Goal: Information Seeking & Learning: Learn about a topic

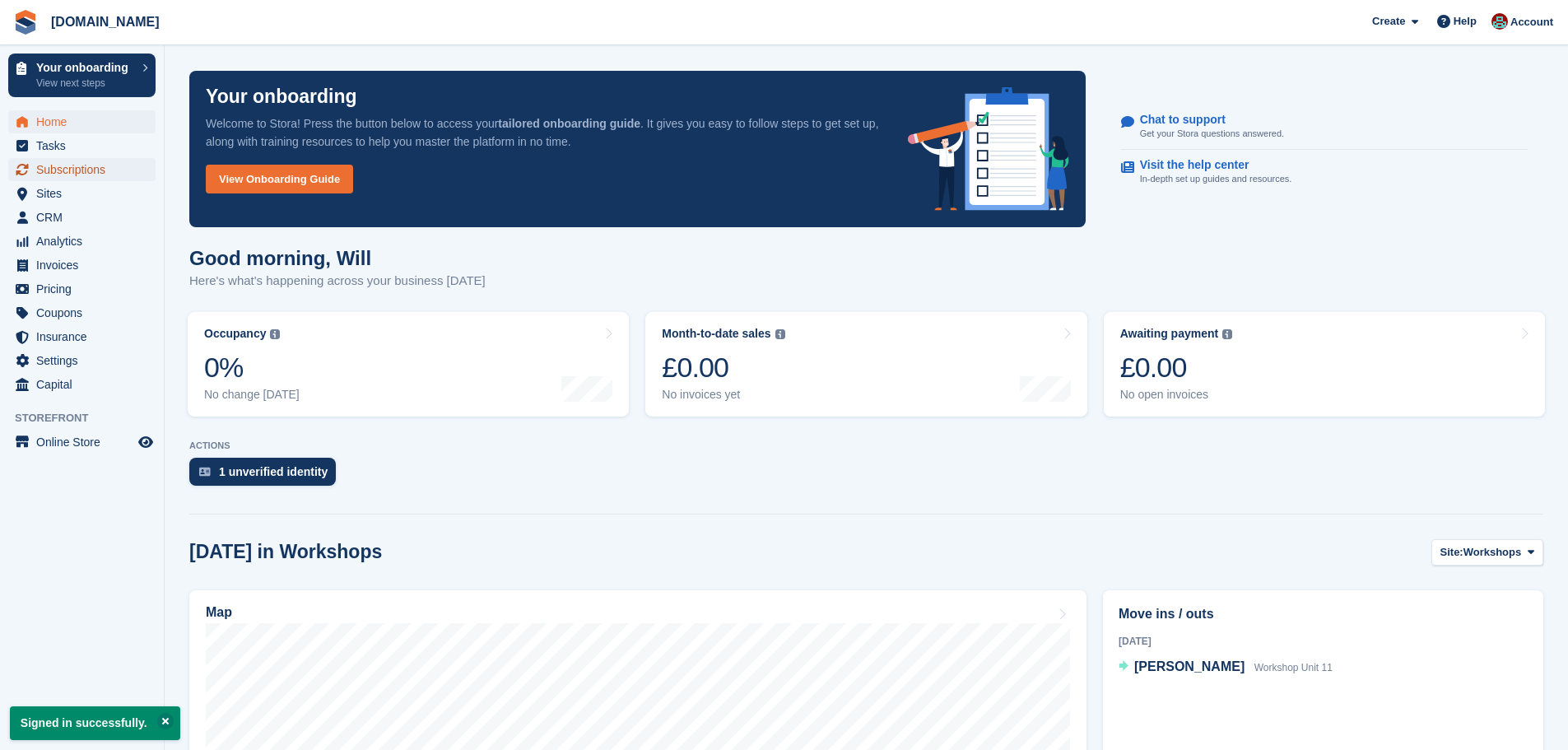
click at [78, 166] on span "Subscriptions" at bounding box center [86, 169] width 99 height 23
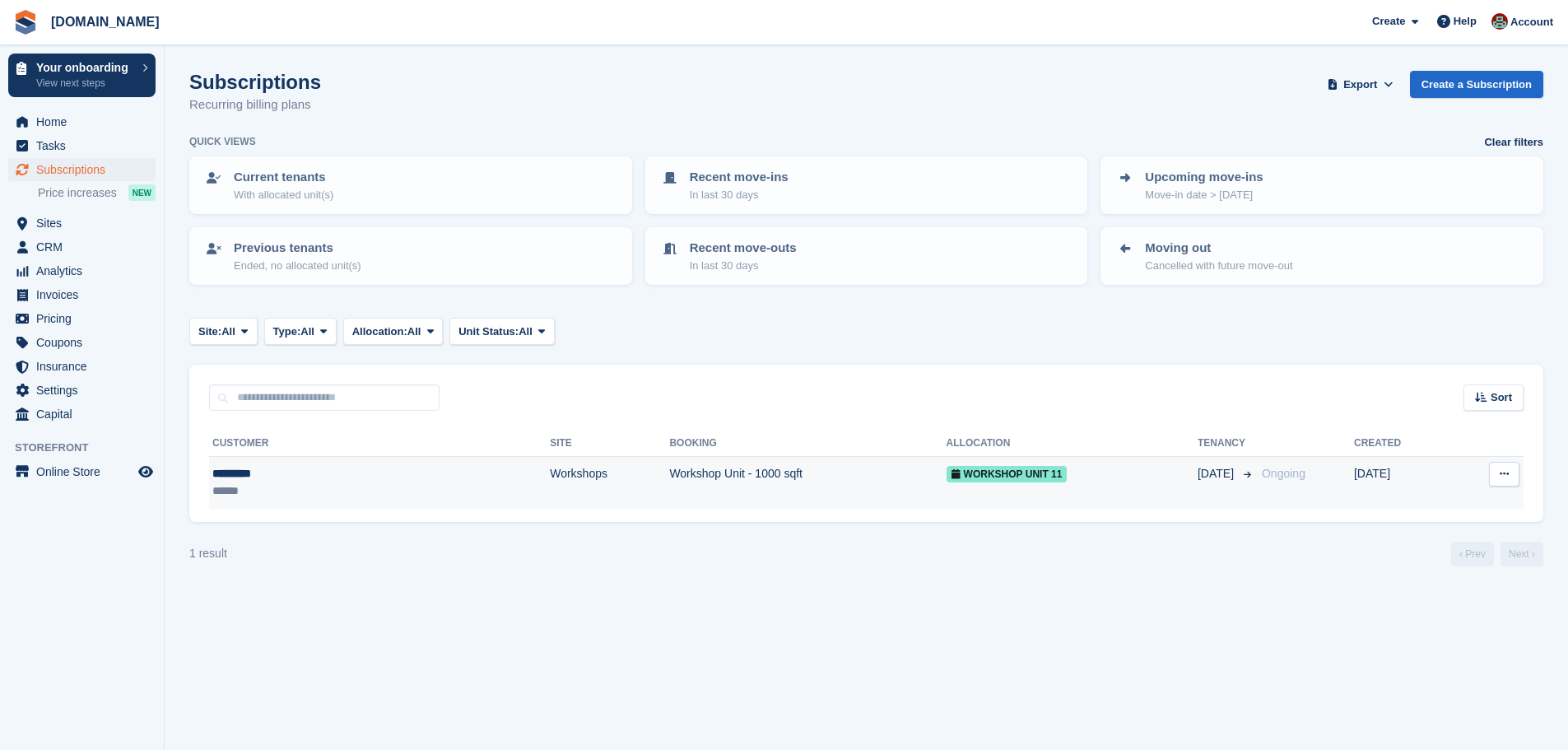
click at [1048, 473] on div "Workshop Unit 11" at bounding box center [1072, 474] width 251 height 18
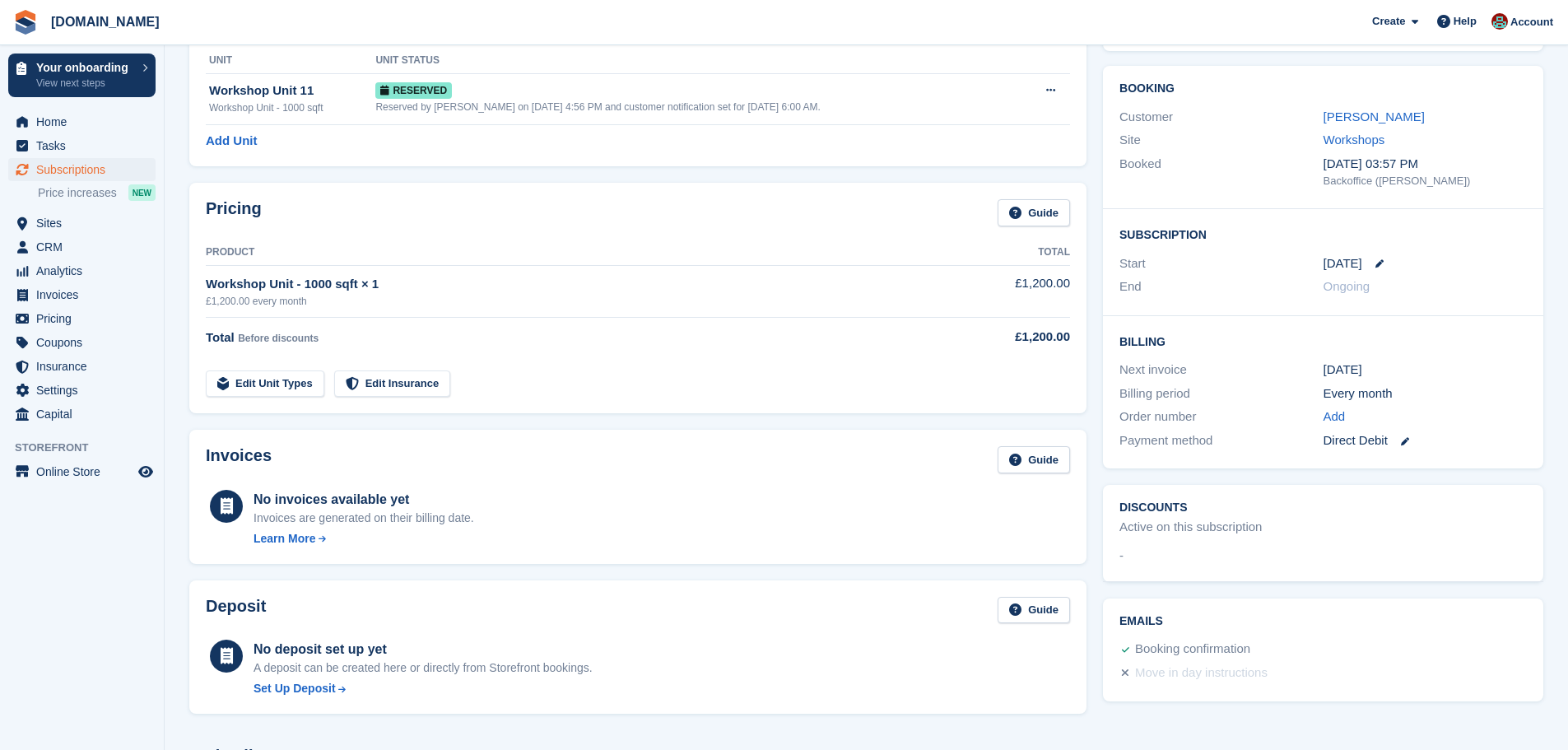
scroll to position [82, 0]
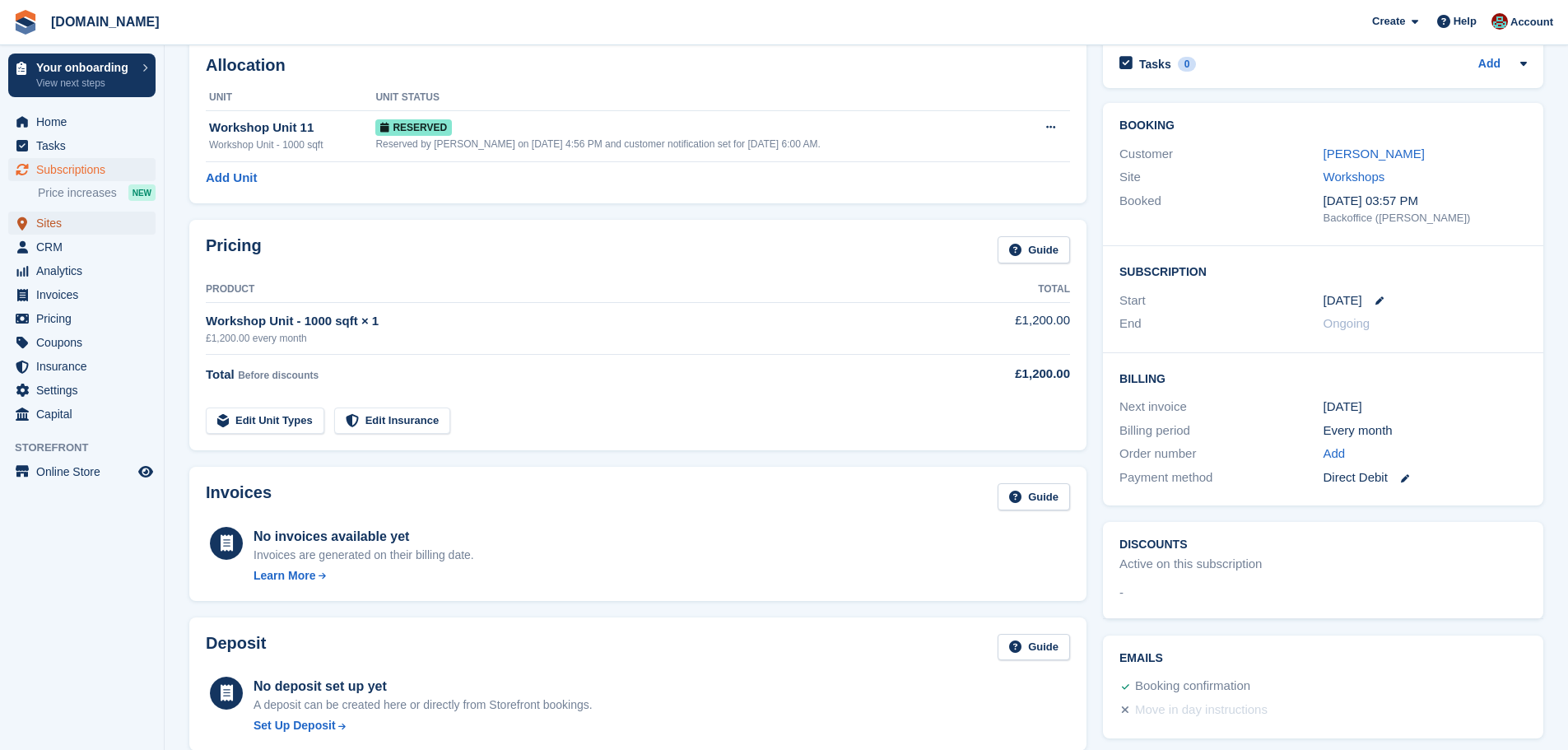
click at [59, 221] on span "Sites" at bounding box center [86, 223] width 99 height 23
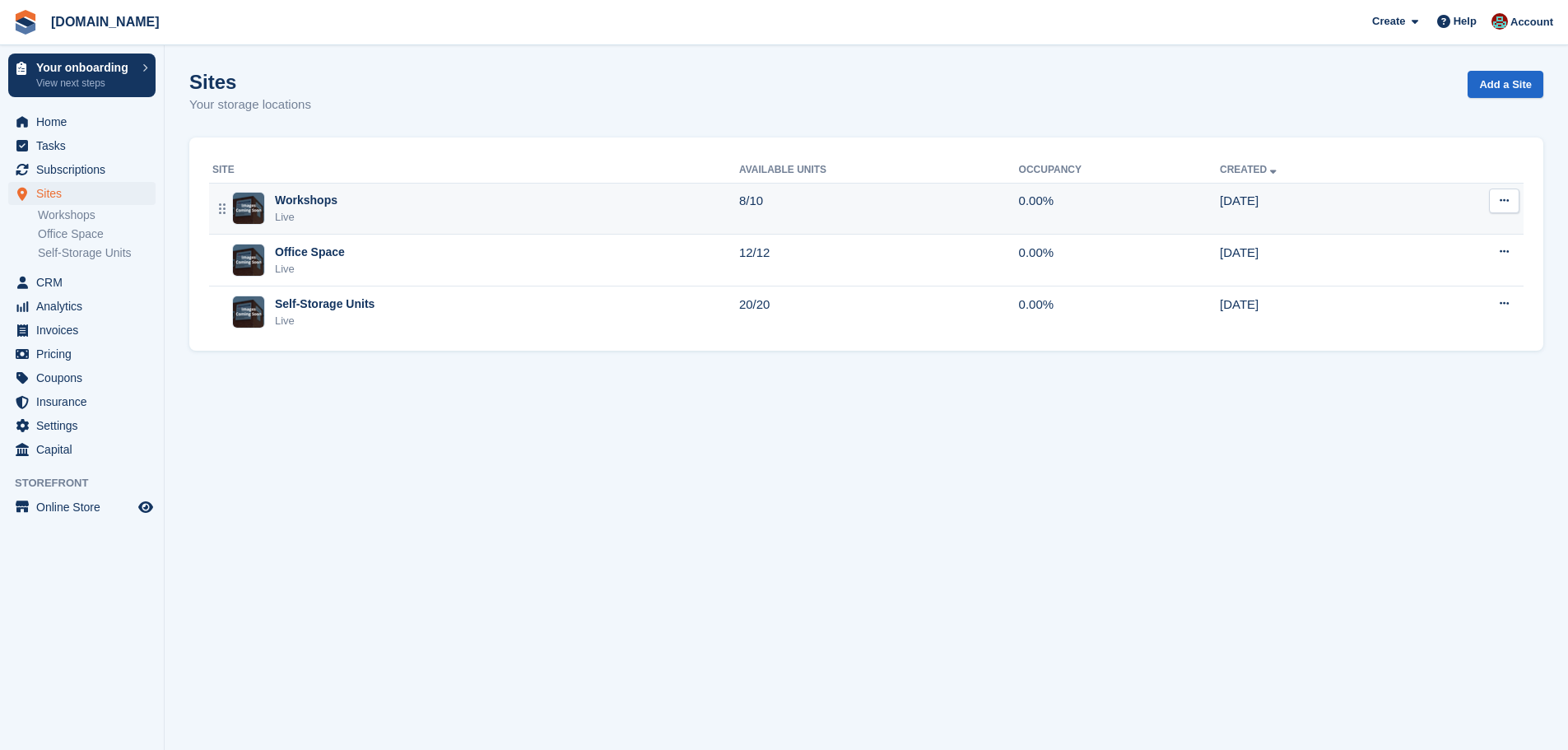
click at [402, 207] on div "Workshops Live" at bounding box center [476, 209] width 527 height 34
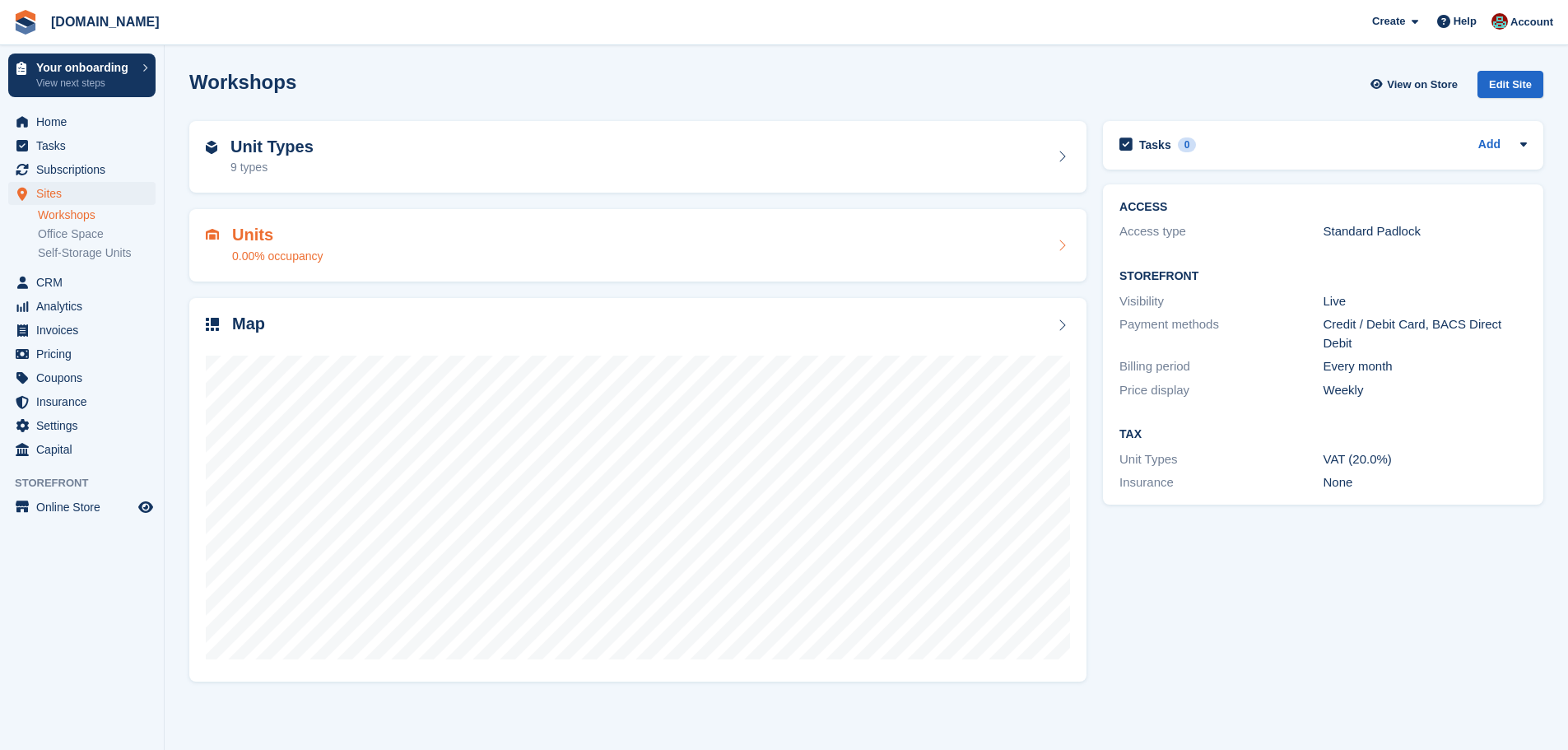
click at [282, 232] on h2 "Units" at bounding box center [278, 235] width 91 height 19
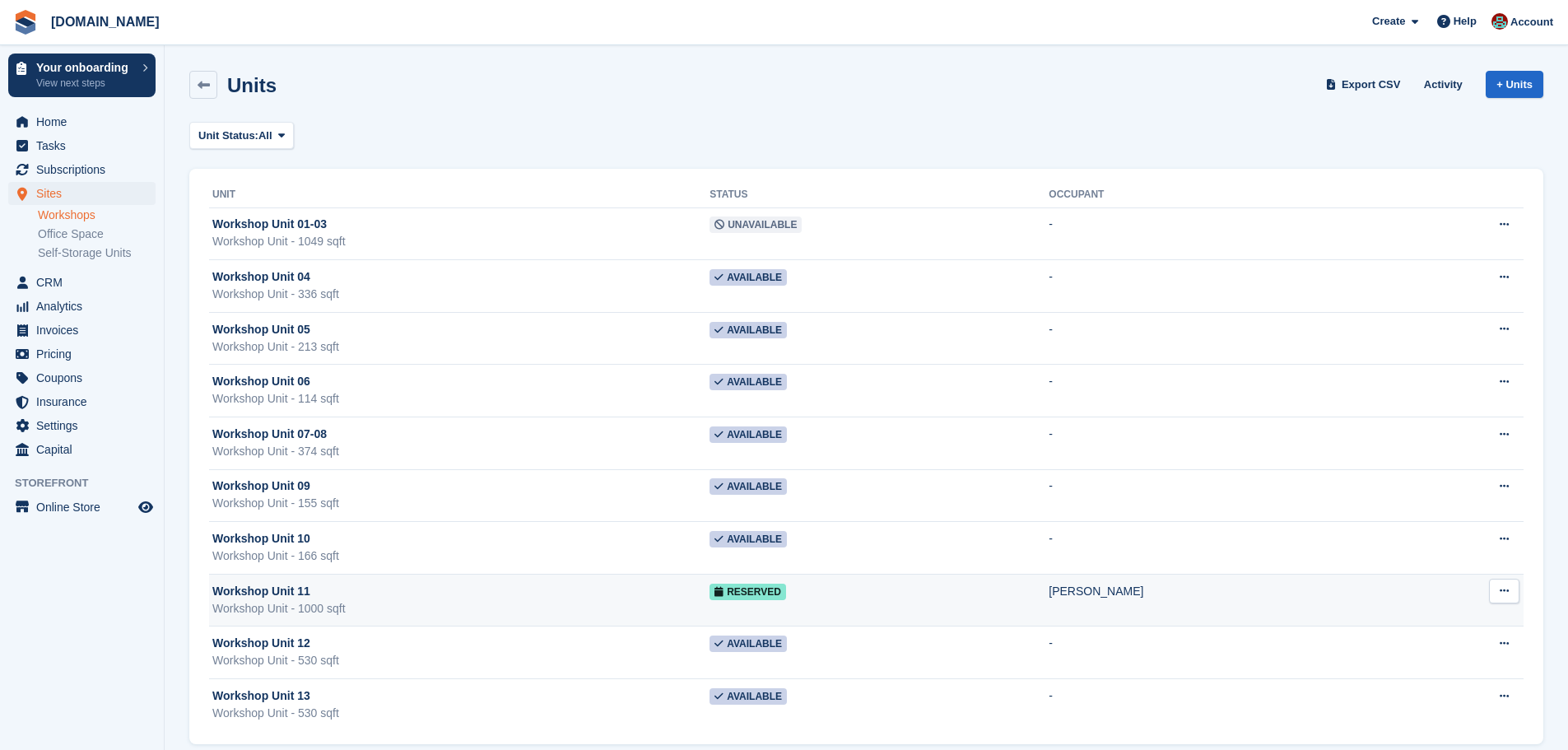
click at [242, 591] on span "Workshop Unit 11" at bounding box center [261, 591] width 98 height 18
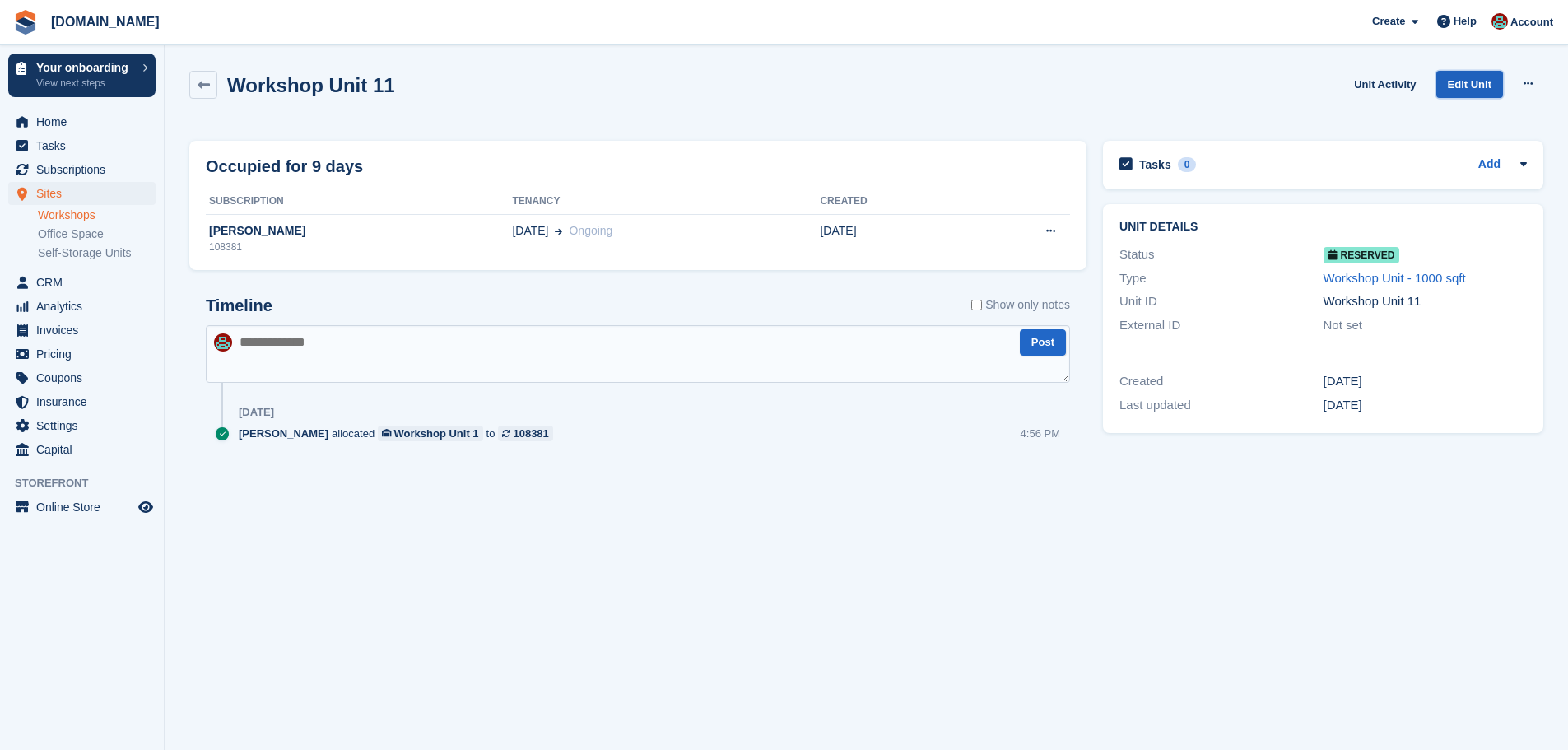
click at [1457, 91] on link "Edit Unit" at bounding box center [1469, 84] width 66 height 27
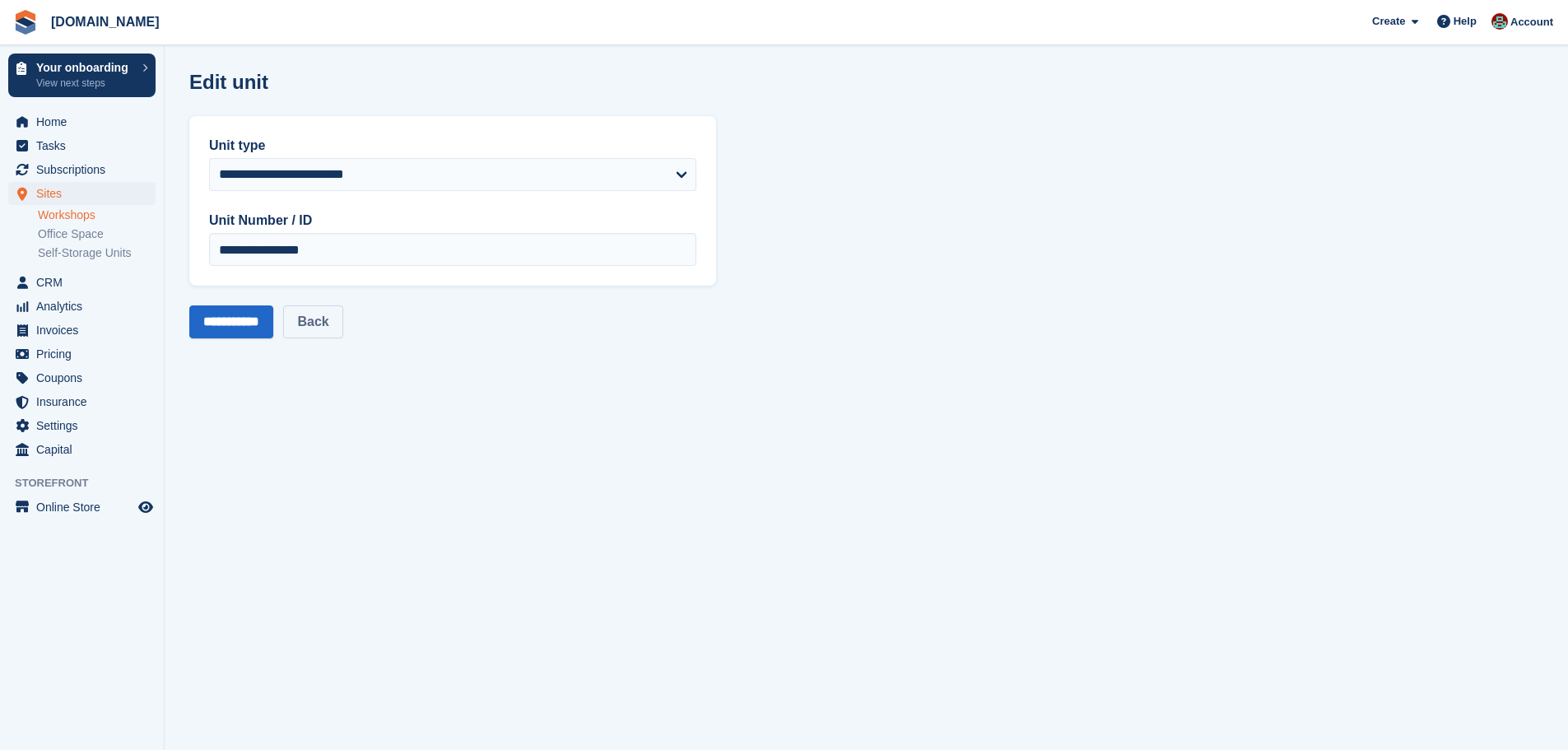
click at [340, 325] on link "Back" at bounding box center [313, 321] width 60 height 33
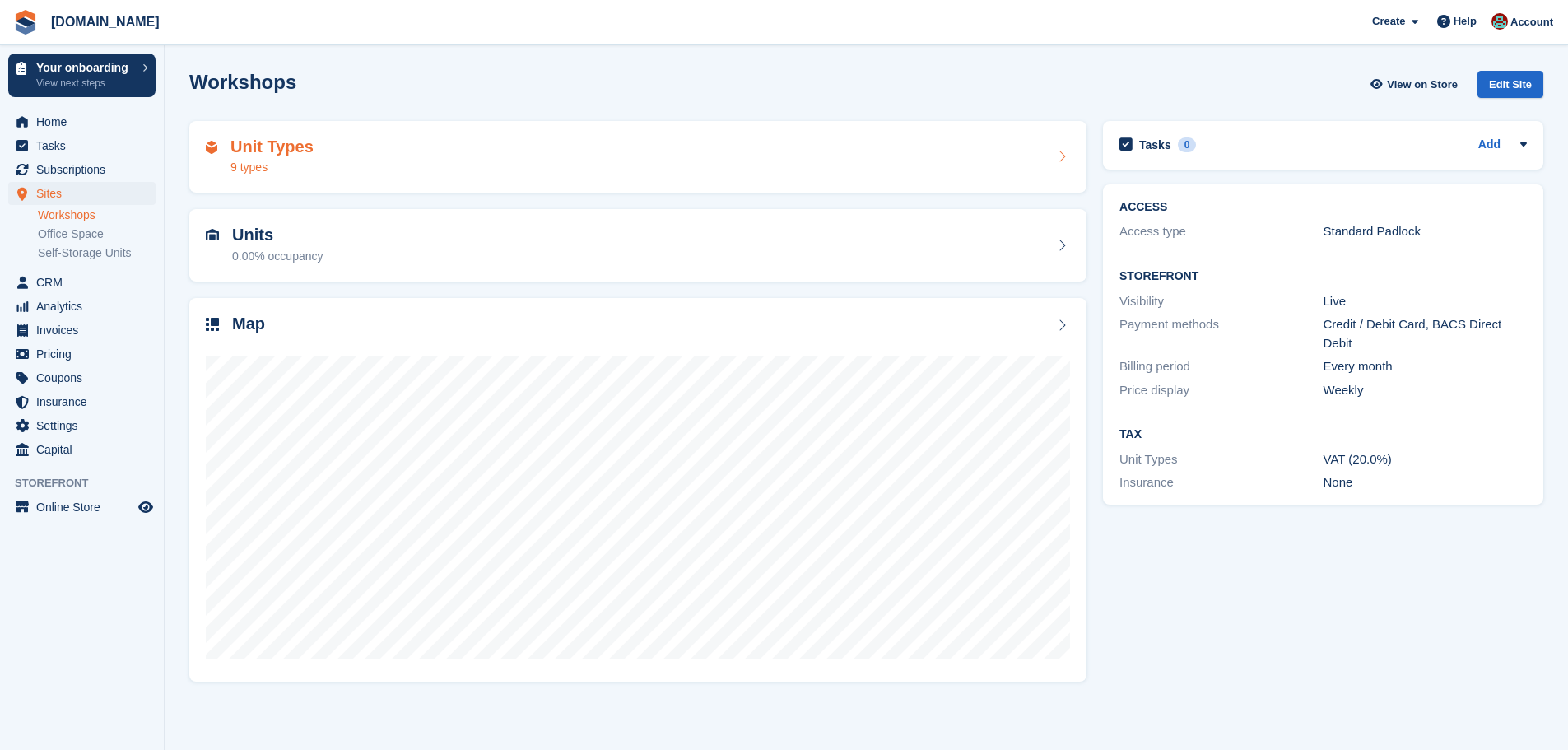
click at [298, 147] on h2 "Unit Types" at bounding box center [271, 146] width 83 height 19
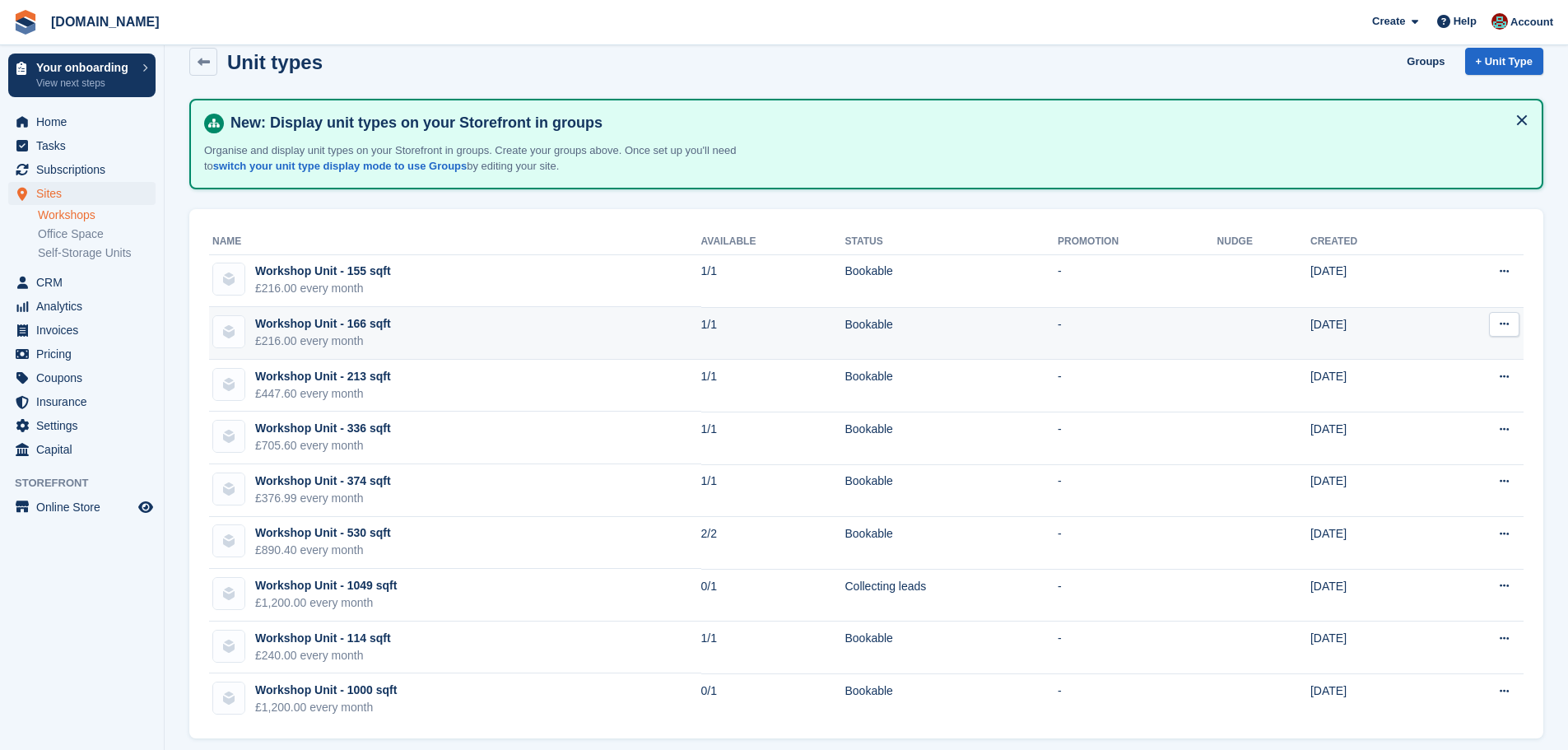
scroll to position [36, 0]
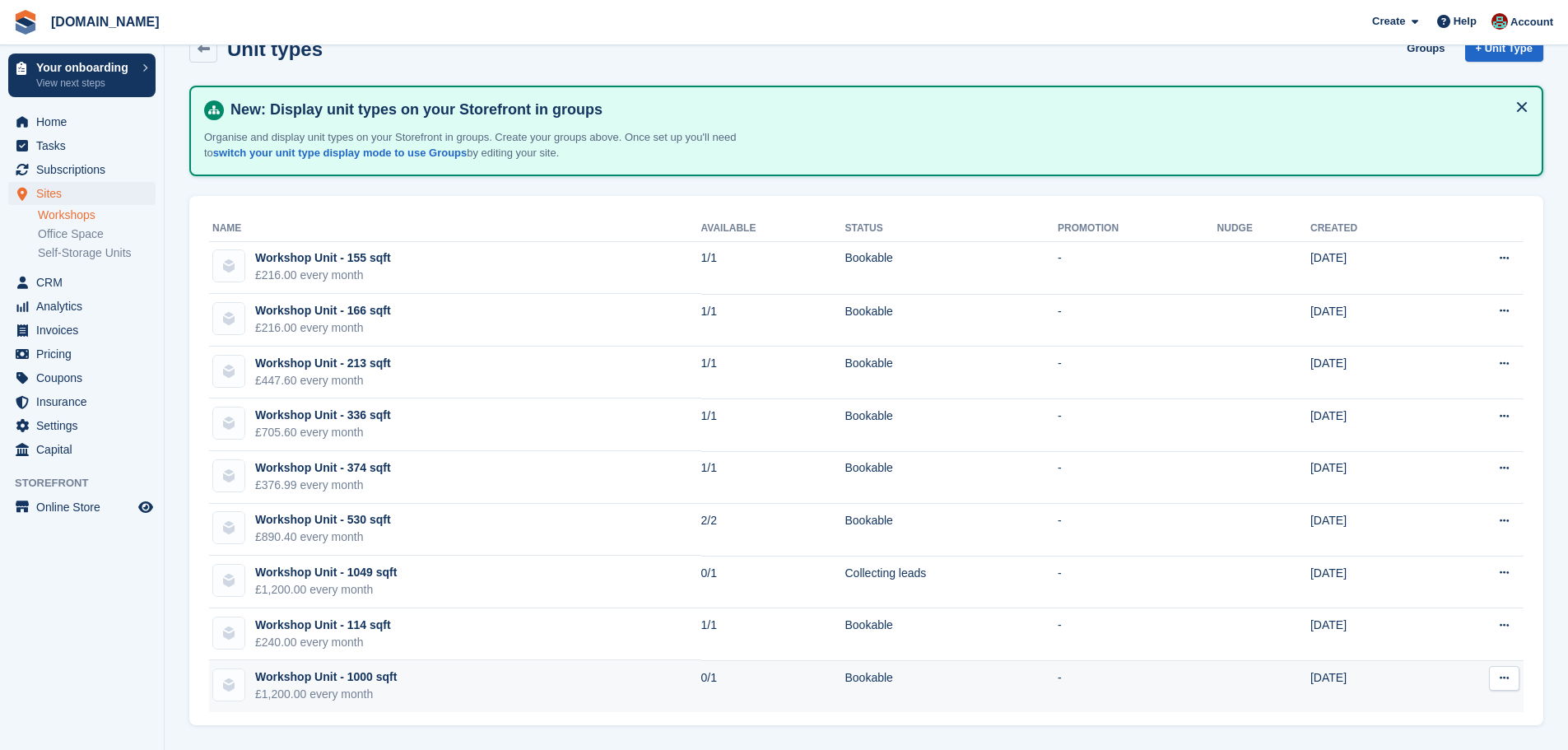
click at [346, 679] on div "Workshop Unit - 1000 sqft" at bounding box center [326, 677] width 142 height 18
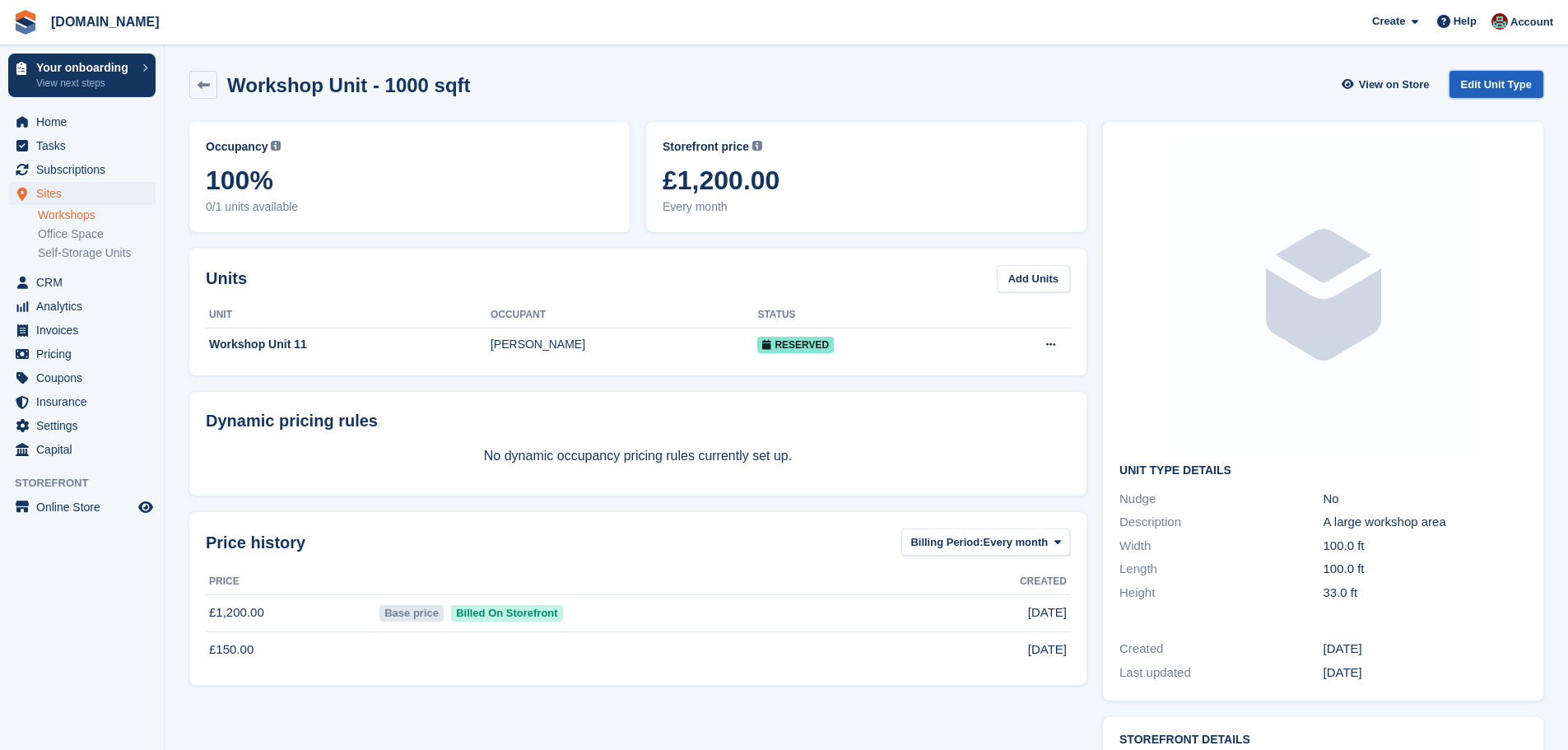
click at [1490, 80] on link "Edit Unit Type" at bounding box center [1496, 84] width 94 height 27
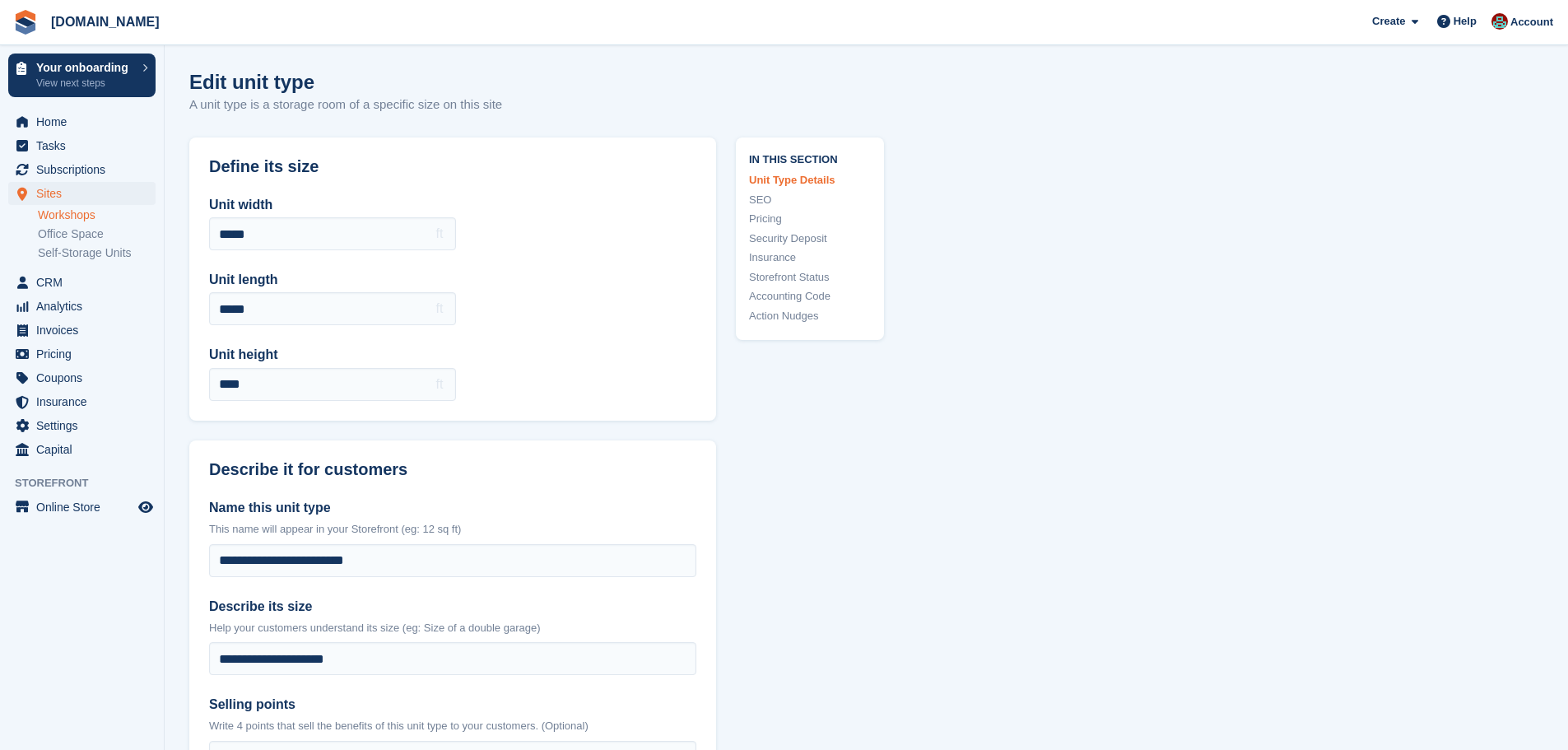
click at [763, 220] on link "Pricing" at bounding box center [810, 219] width 122 height 17
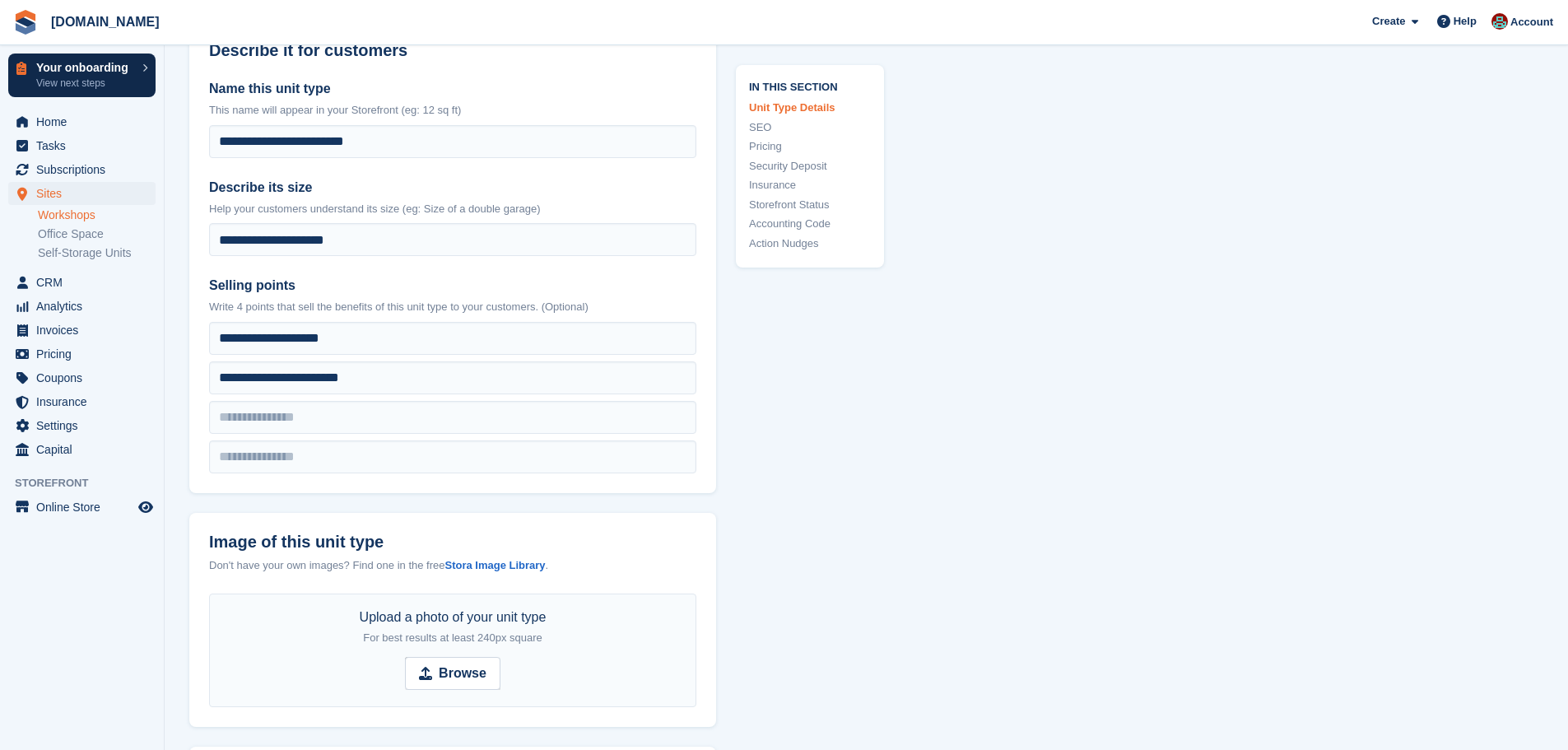
scroll to position [379, 0]
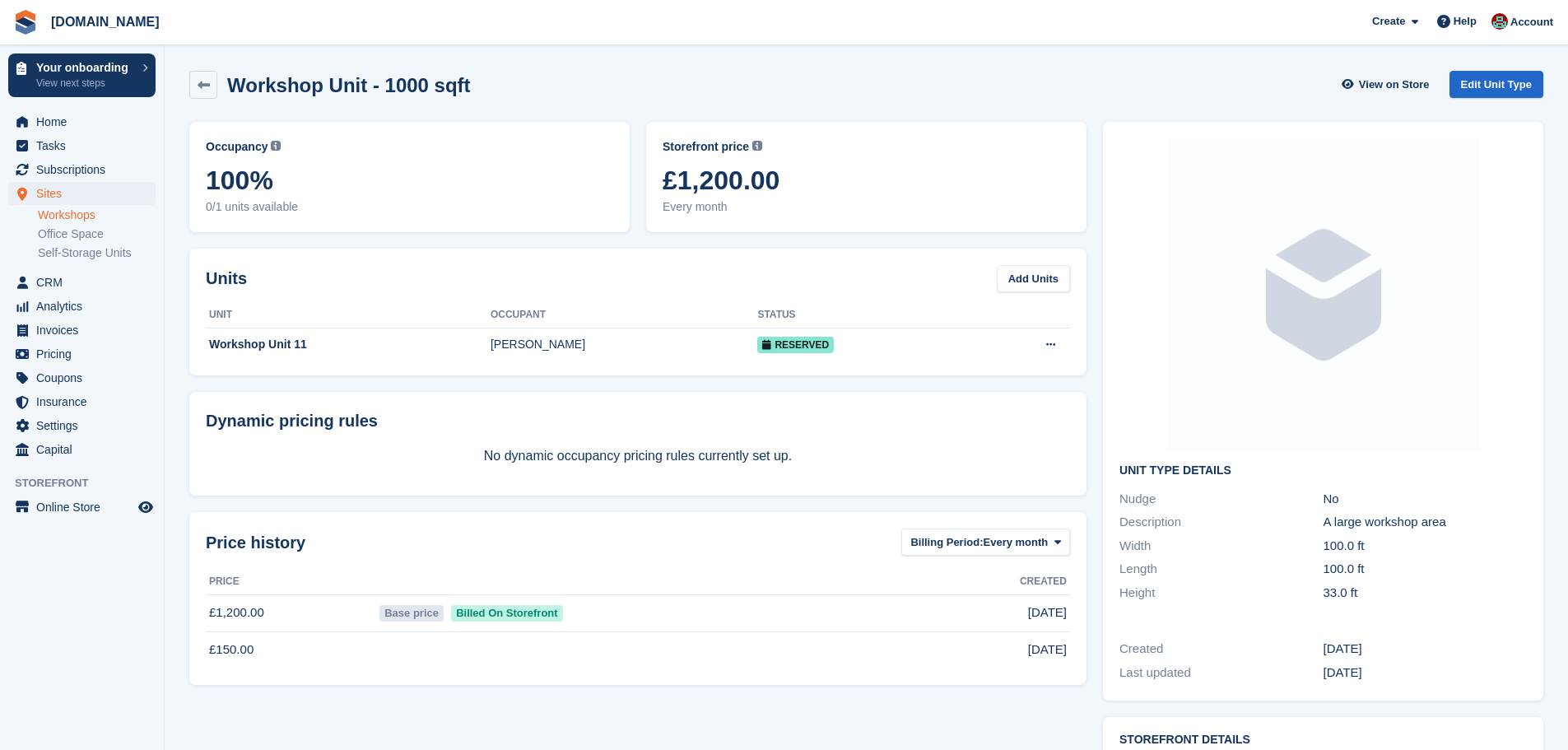
drag, startPoint x: 211, startPoint y: 649, endPoint x: 271, endPoint y: 649, distance: 60.0
click at [271, 649] on td "£150.00" at bounding box center [291, 649] width 171 height 36
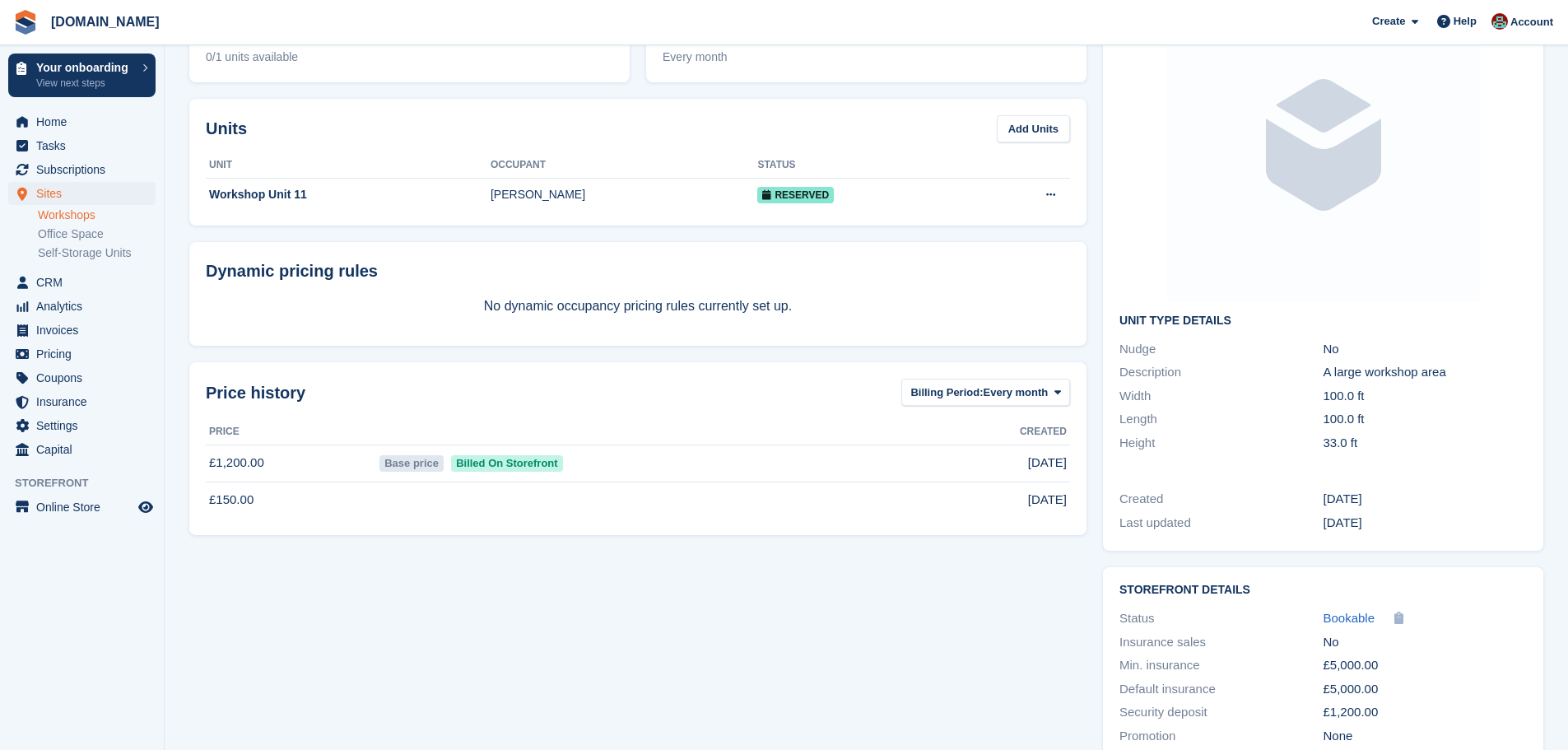
scroll to position [165, 0]
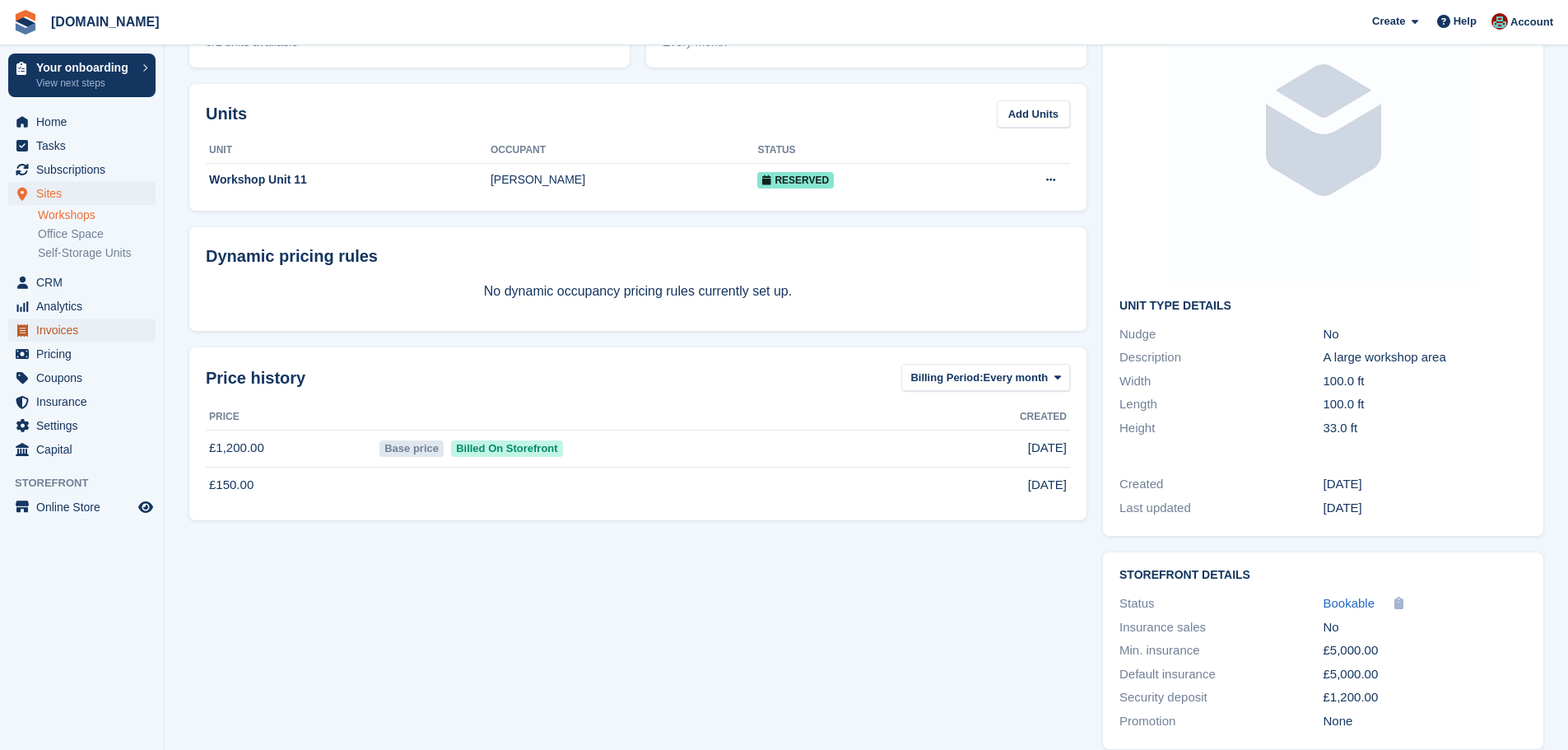
click at [65, 332] on span "Invoices" at bounding box center [86, 330] width 99 height 23
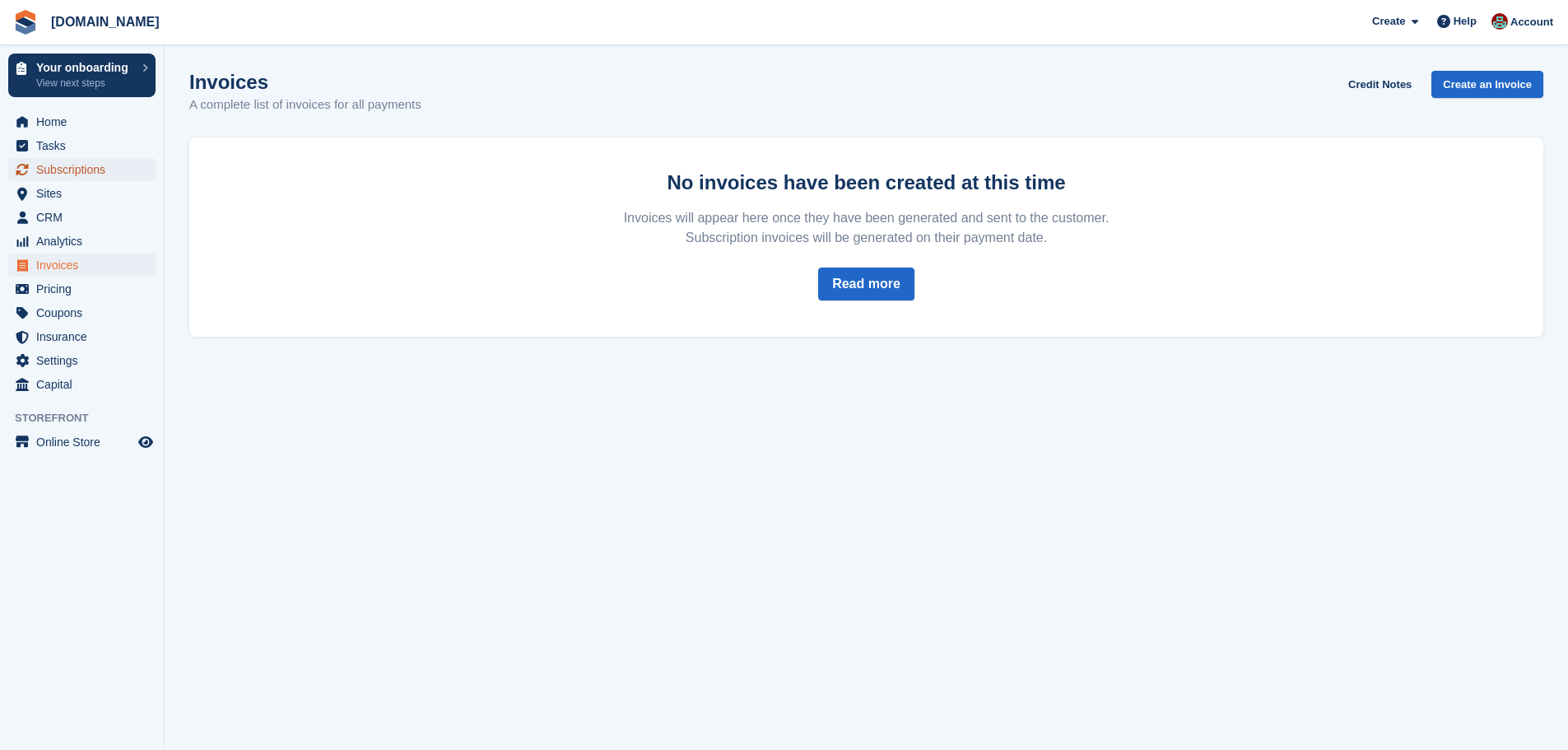
click at [77, 165] on span "Subscriptions" at bounding box center [86, 169] width 99 height 23
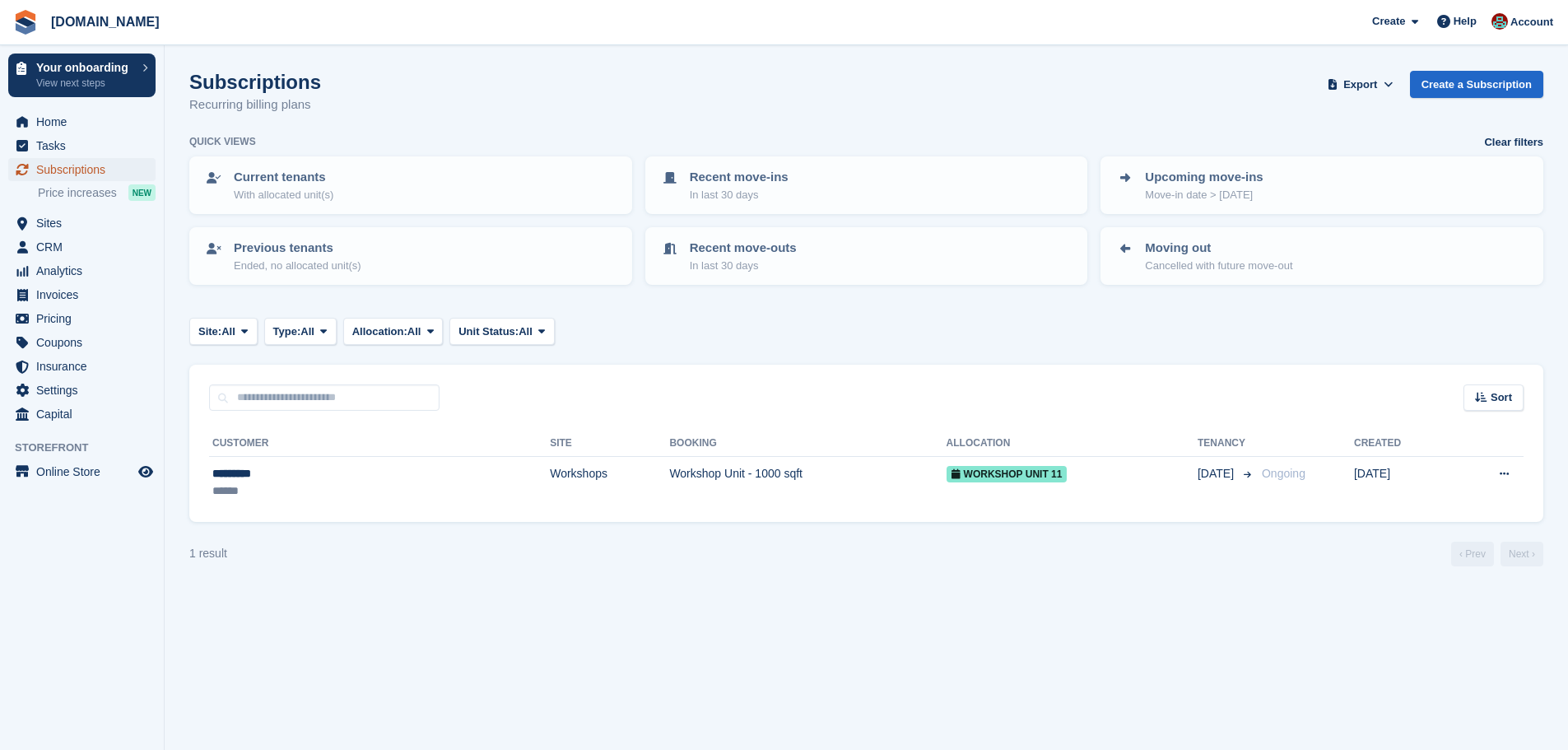
click at [60, 172] on span "Subscriptions" at bounding box center [86, 169] width 99 height 23
click at [60, 221] on span "Sites" at bounding box center [86, 223] width 99 height 23
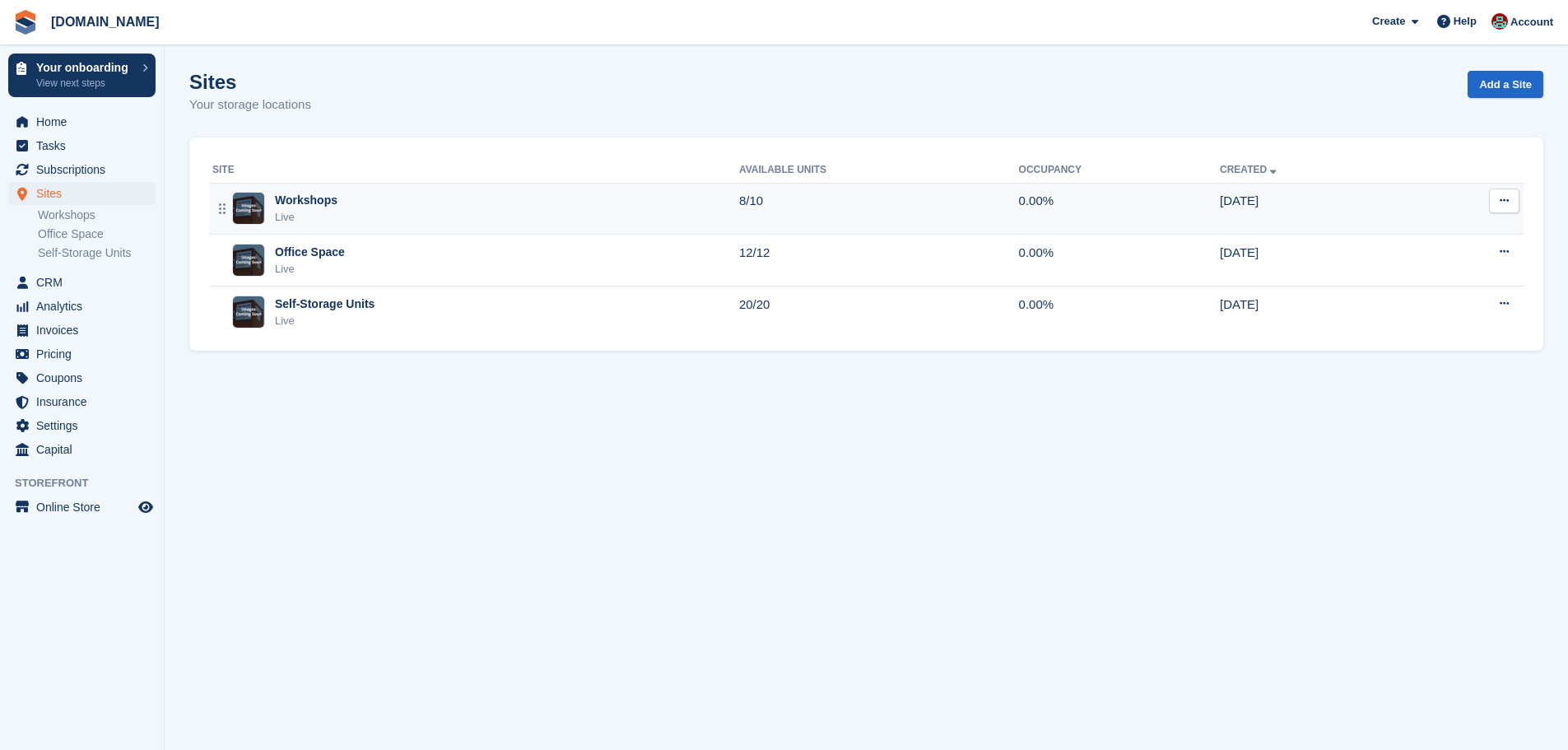
click at [320, 201] on div "Workshops" at bounding box center [306, 201] width 62 height 18
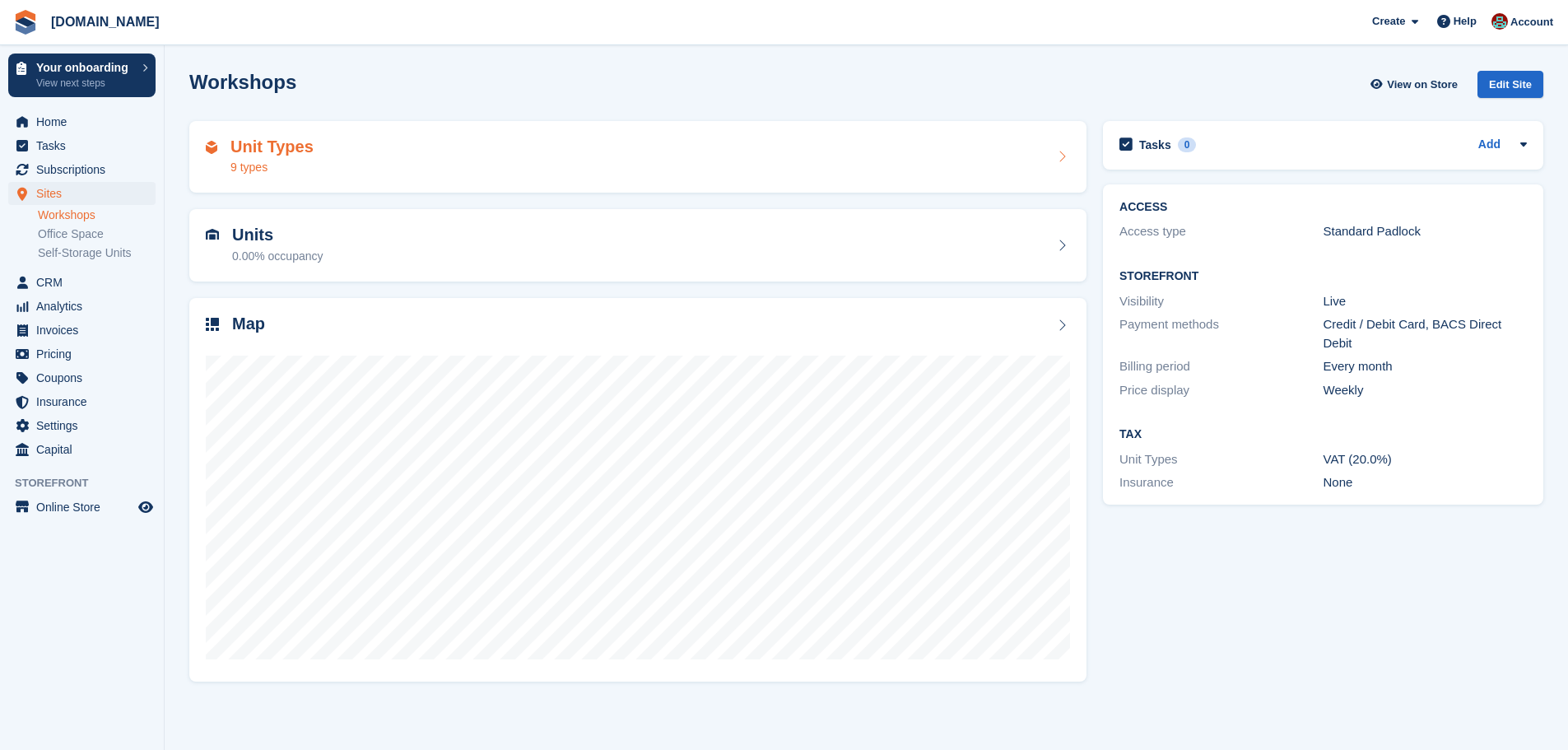
click at [291, 153] on h2 "Unit Types" at bounding box center [271, 146] width 83 height 19
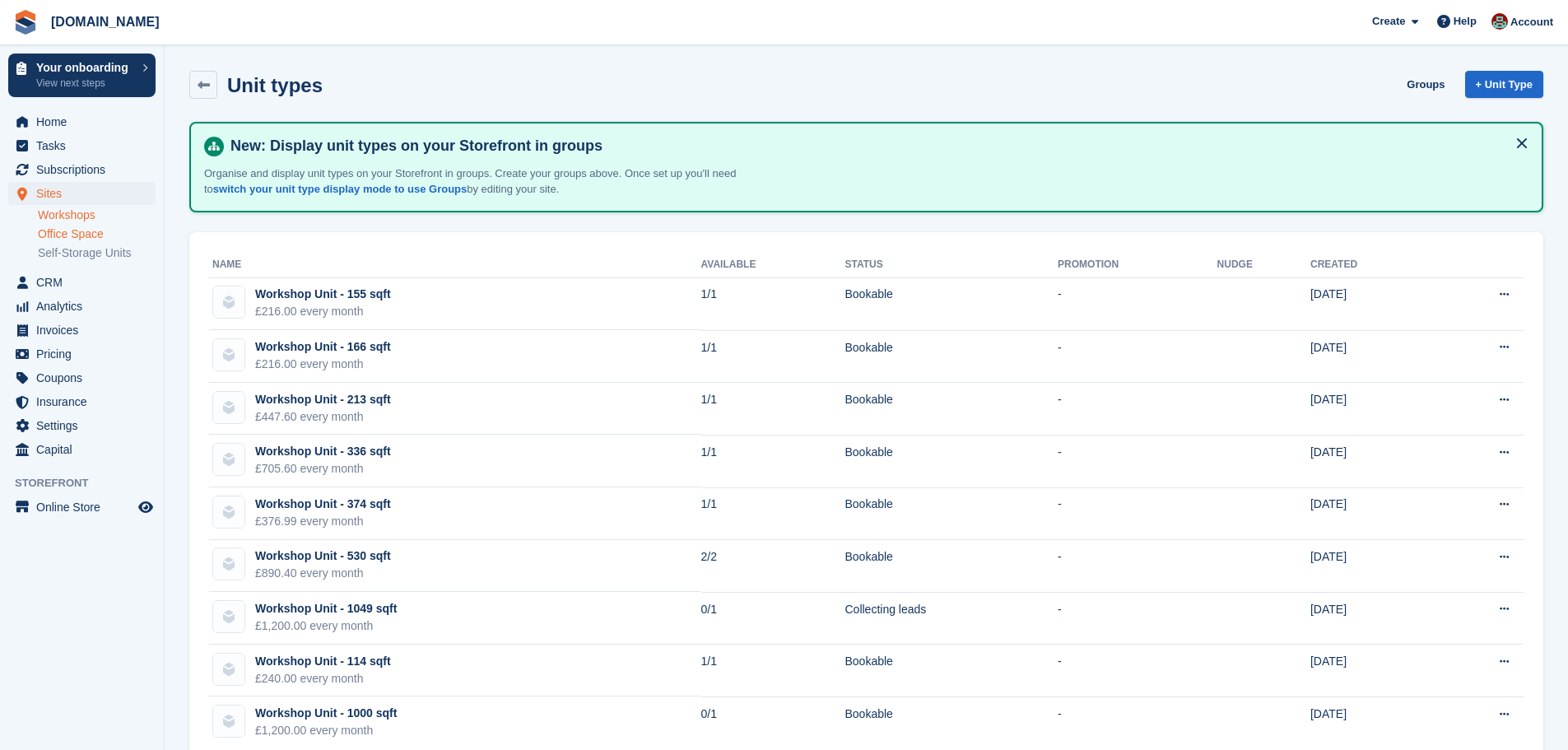
click at [82, 235] on link "Office Space" at bounding box center [97, 234] width 118 height 16
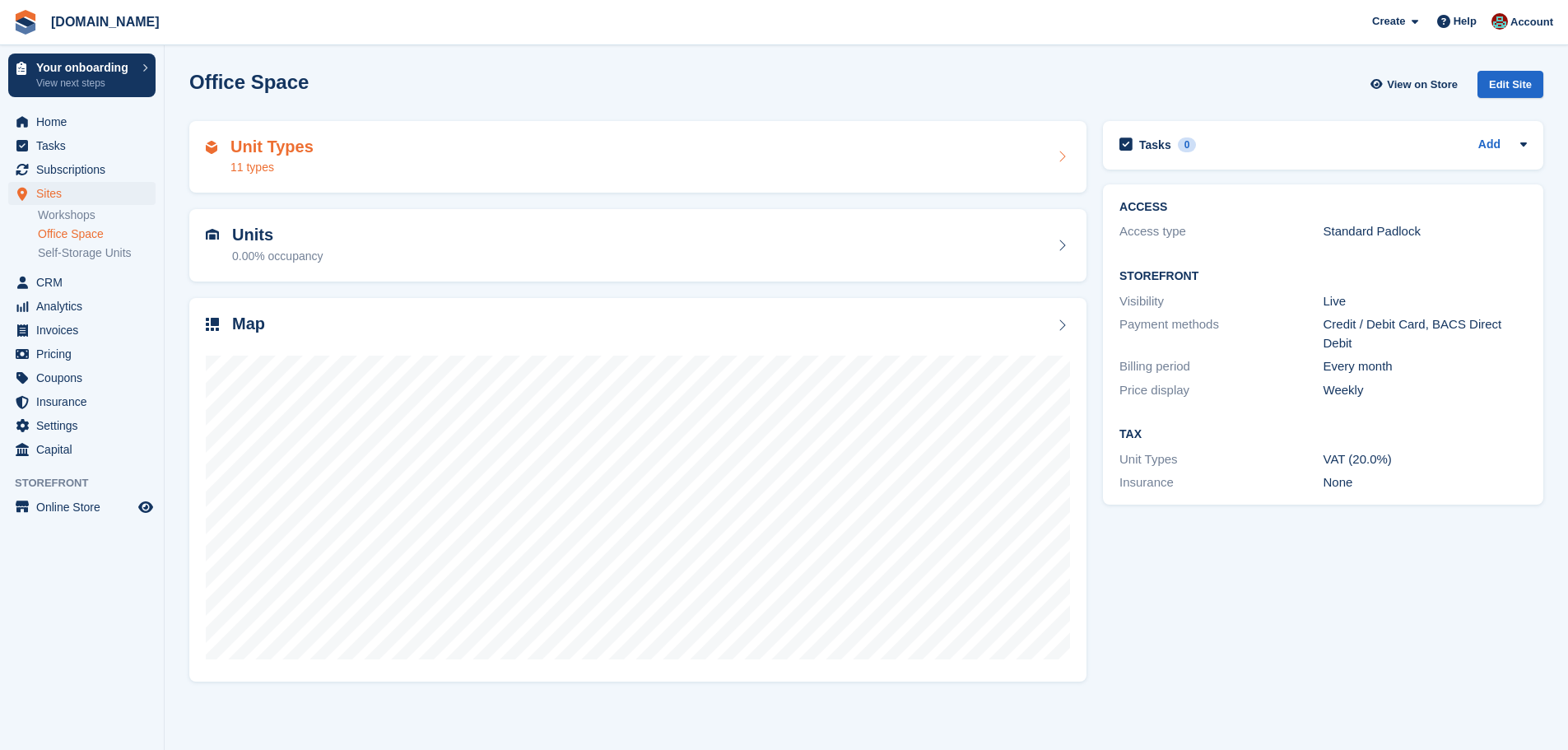
click at [272, 152] on h2 "Unit Types" at bounding box center [271, 146] width 83 height 19
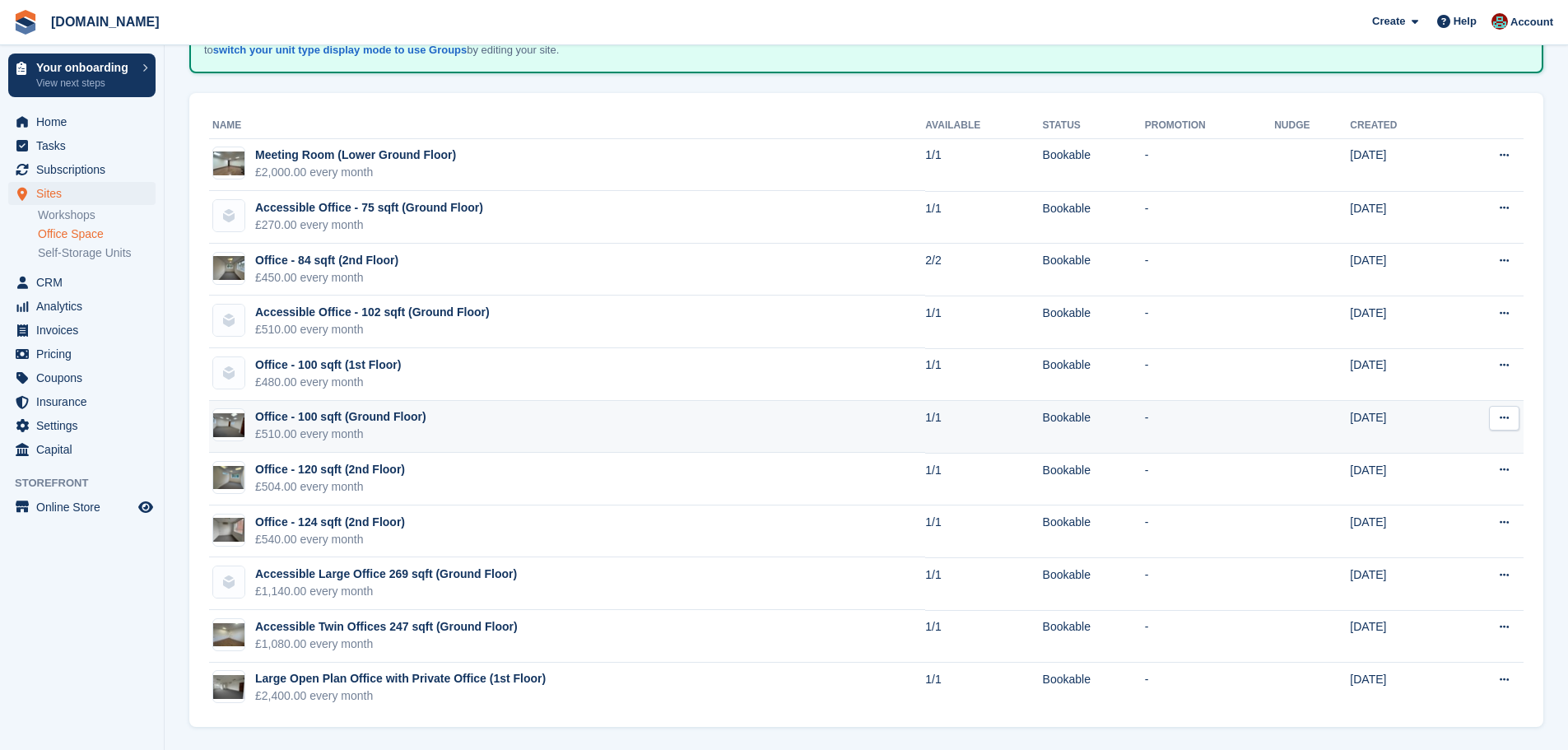
scroll to position [141, 0]
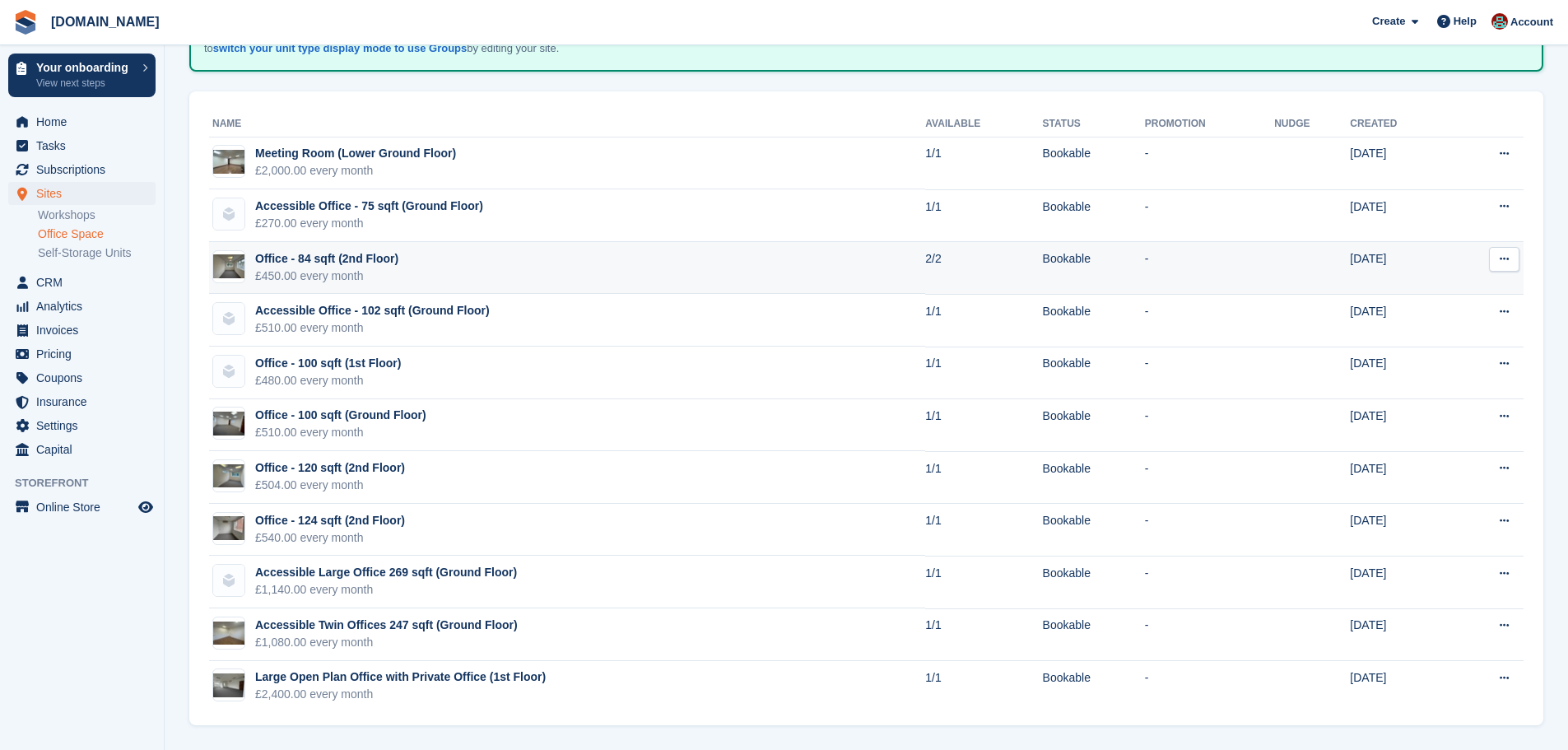
click at [225, 258] on img at bounding box center [229, 267] width 32 height 24
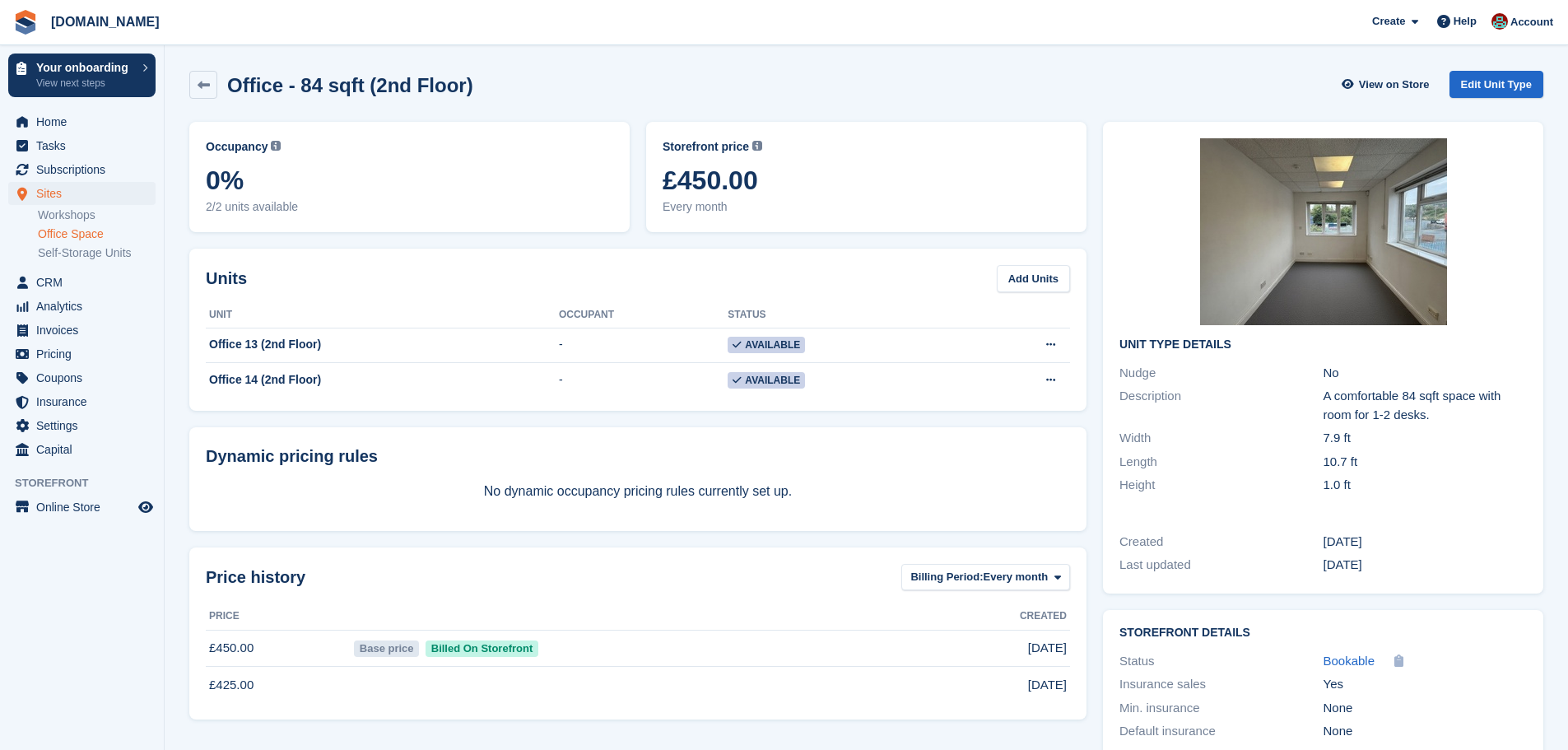
click at [1369, 268] on img at bounding box center [1324, 231] width 247 height 187
click at [213, 88] on link at bounding box center [203, 85] width 28 height 28
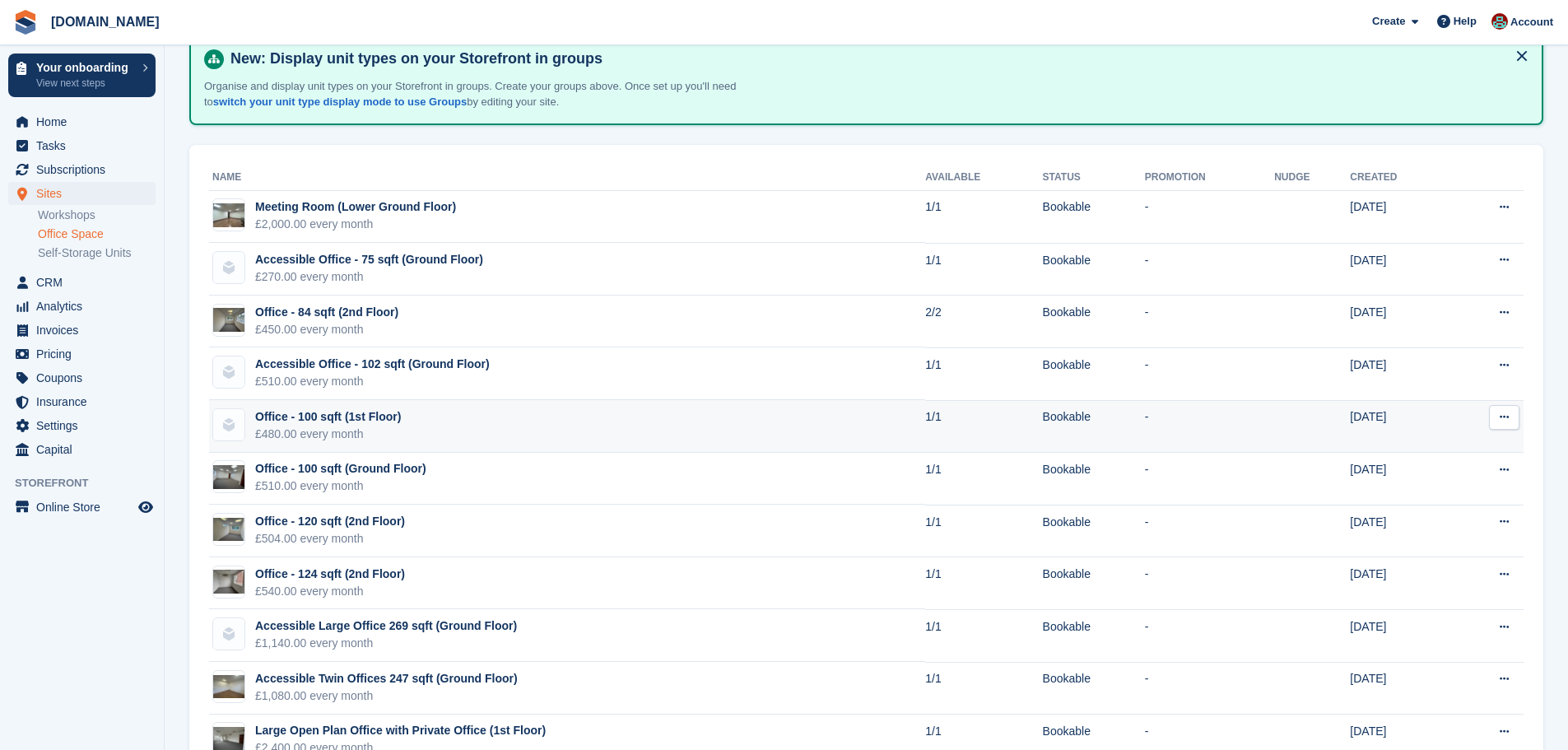
scroll to position [59, 0]
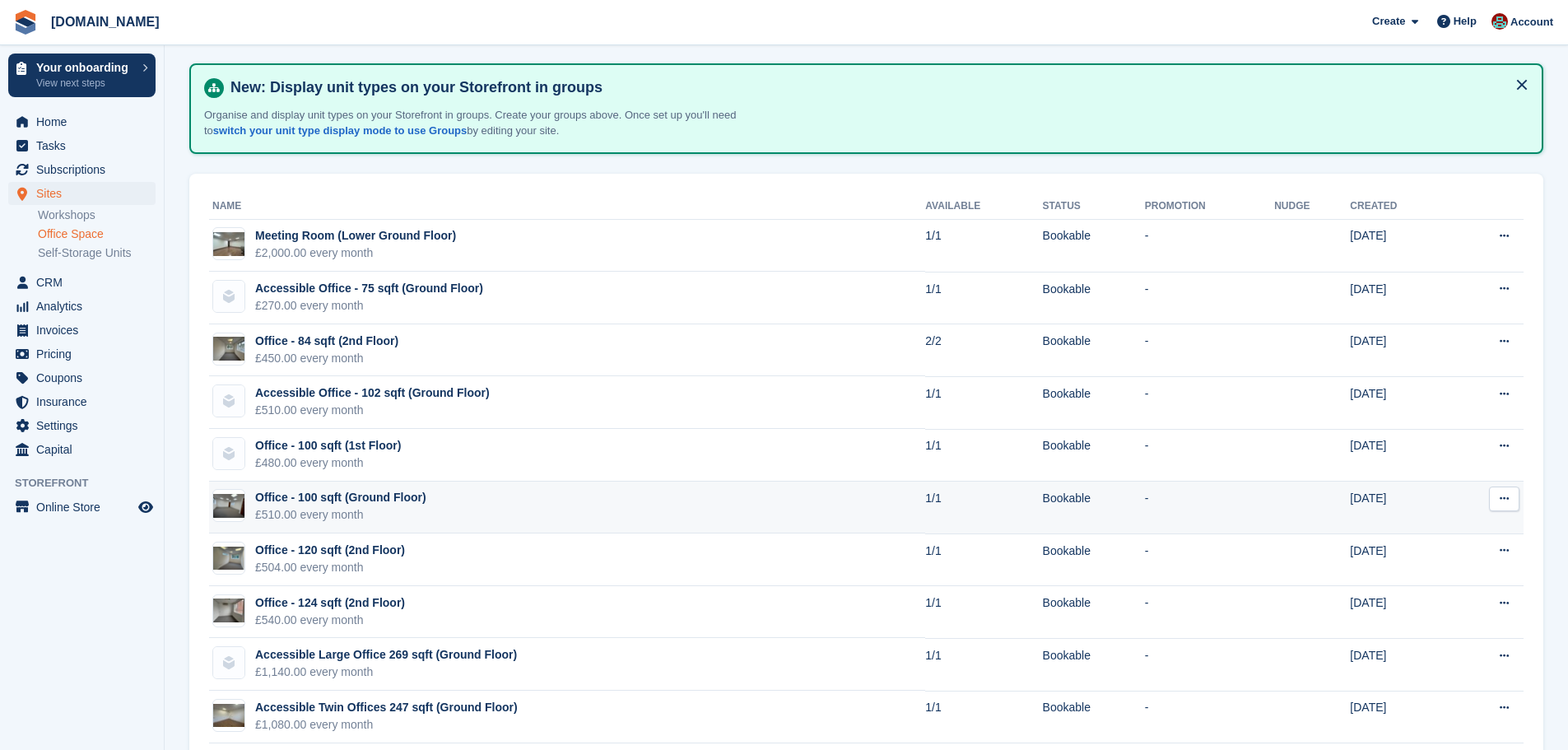
click at [233, 501] on img at bounding box center [229, 507] width 32 height 24
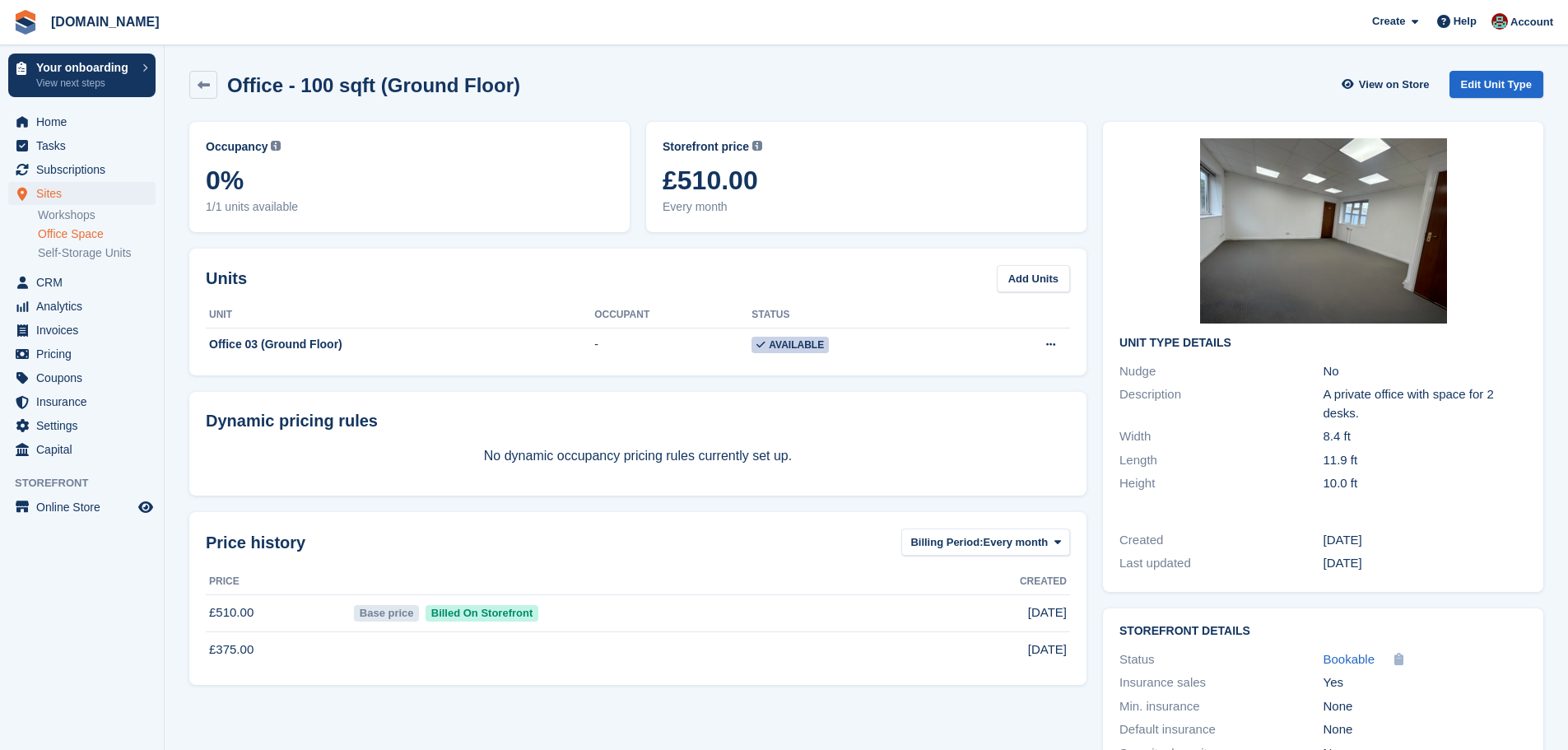
click at [1297, 251] on img at bounding box center [1324, 230] width 247 height 186
click at [206, 83] on icon at bounding box center [203, 85] width 12 height 12
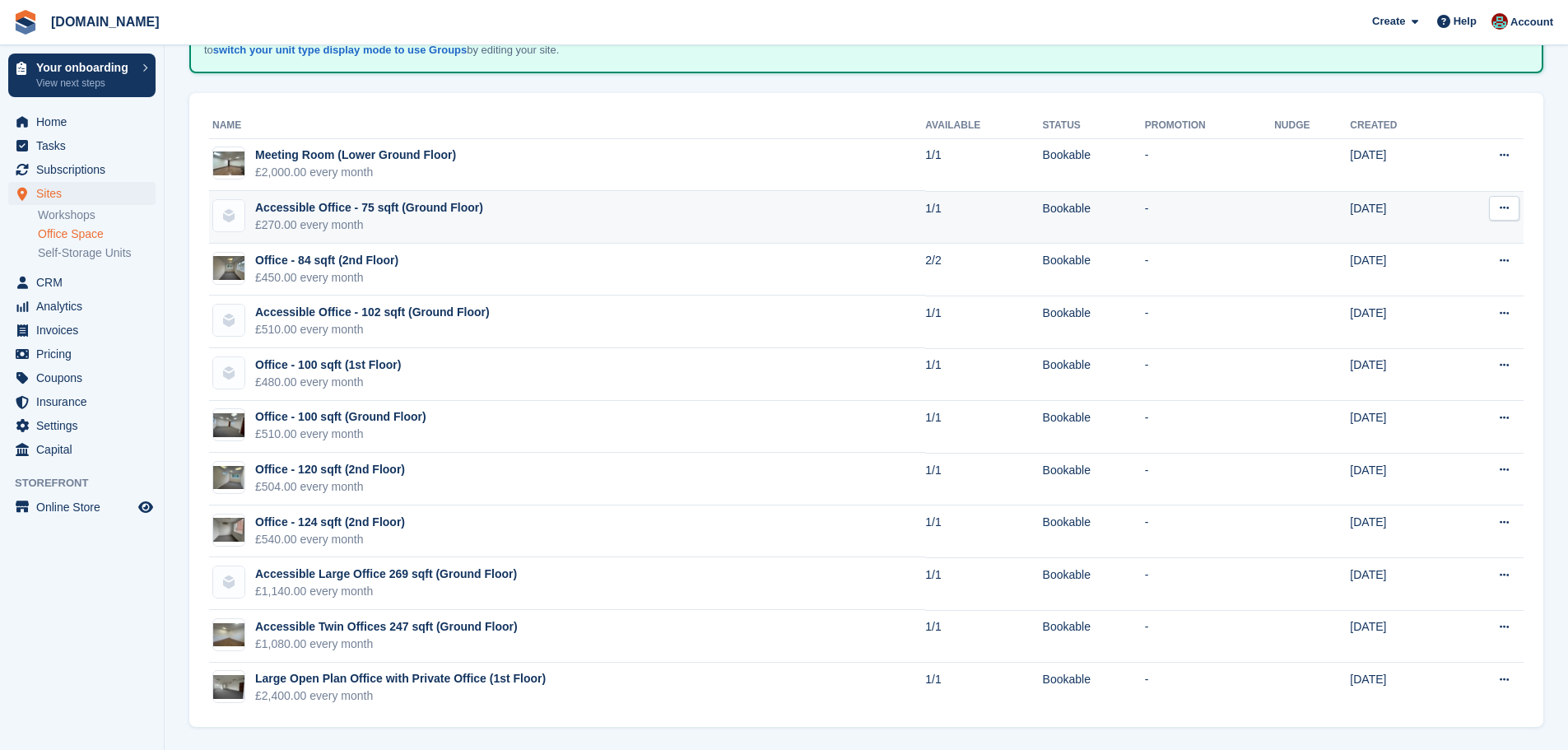
scroll to position [141, 0]
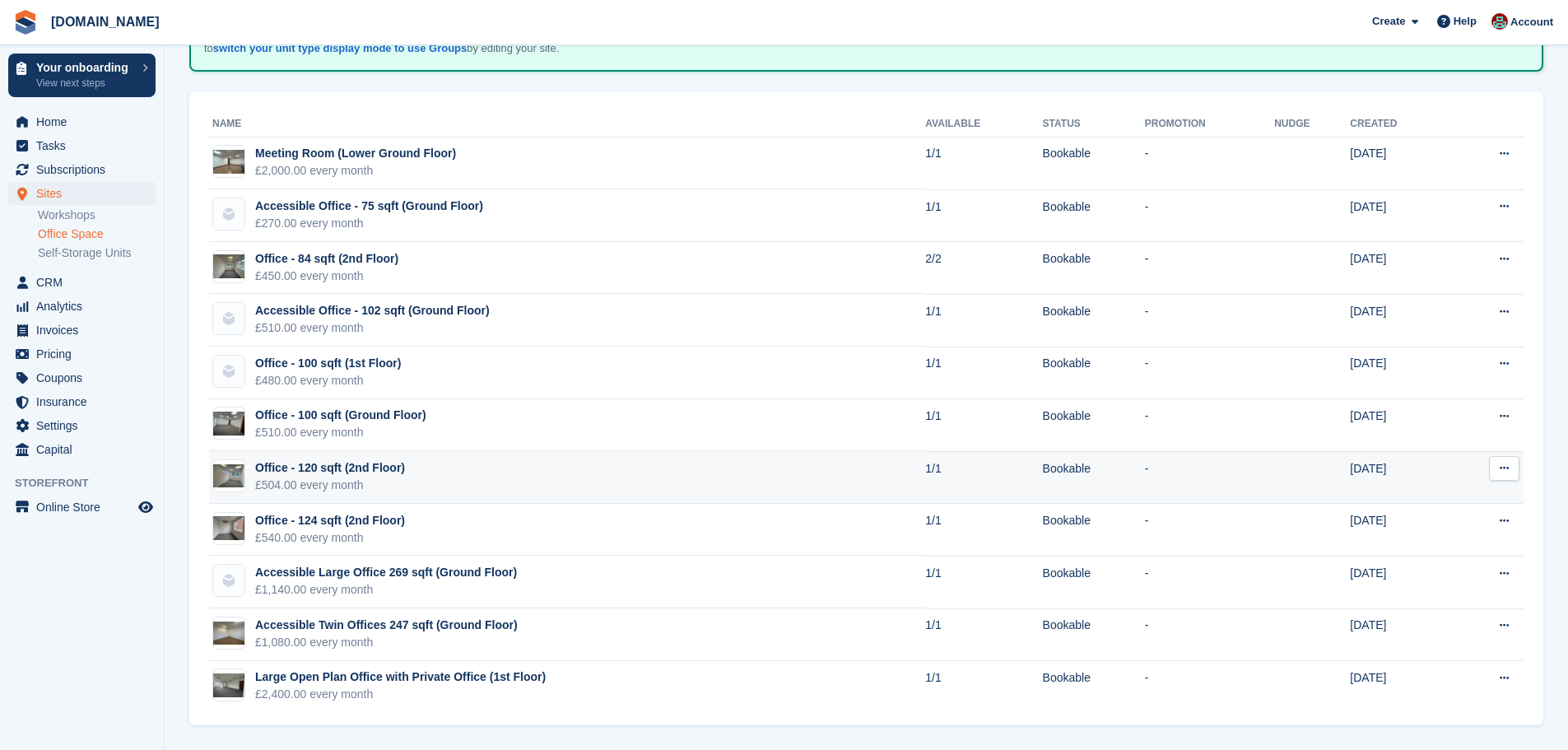
click at [228, 471] on img at bounding box center [229, 477] width 32 height 24
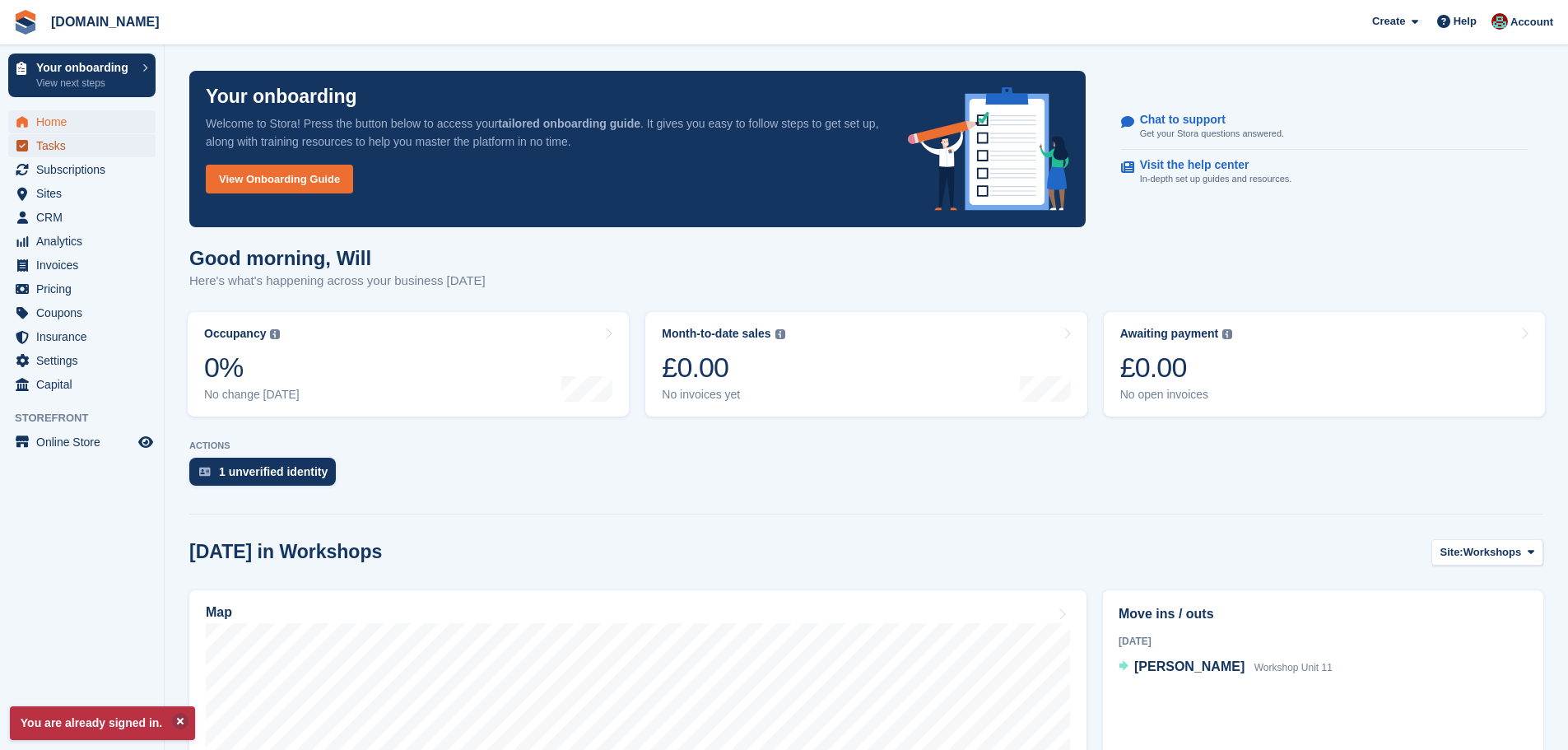
click at [52, 148] on span "Tasks" at bounding box center [86, 146] width 99 height 23
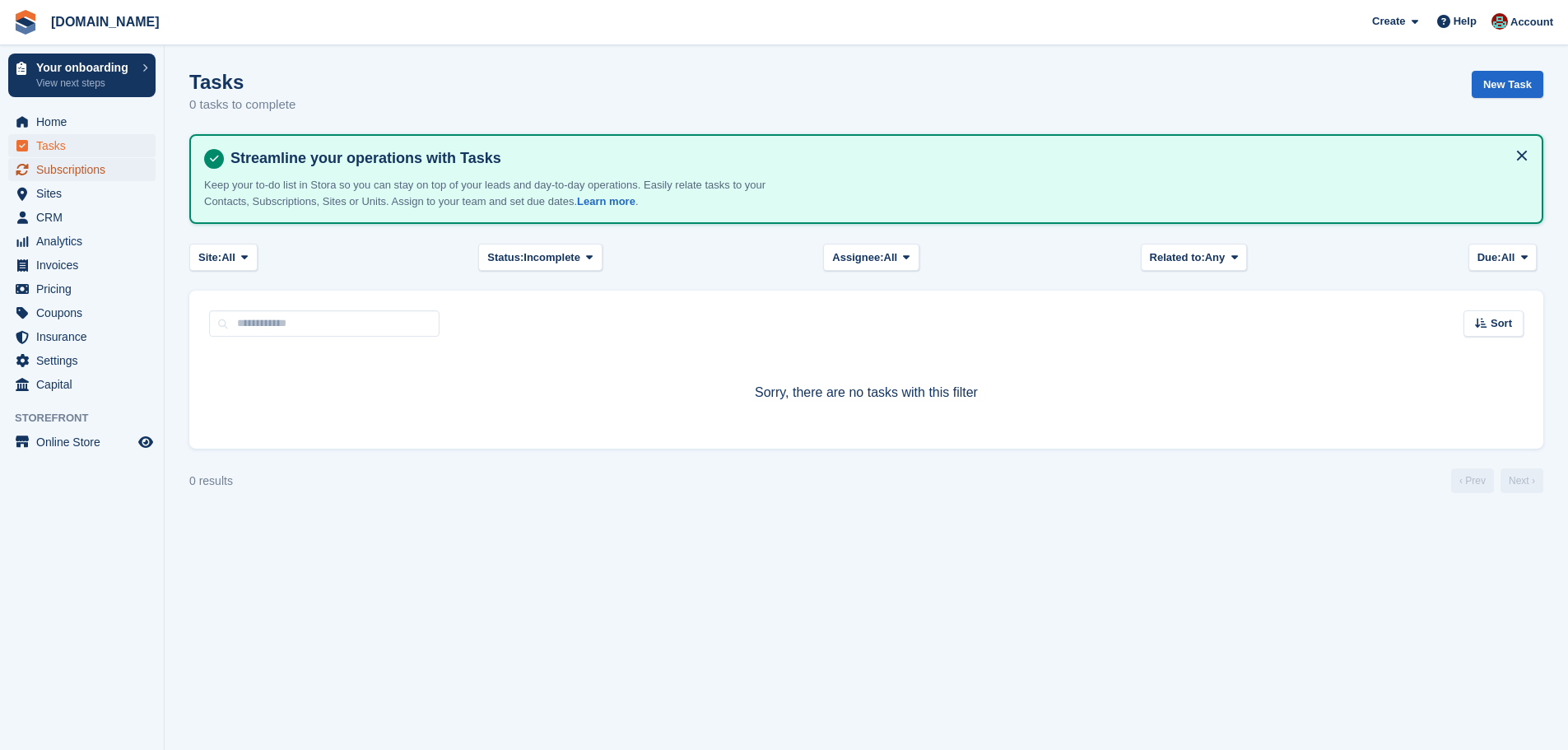
click at [73, 168] on span "Subscriptions" at bounding box center [86, 169] width 99 height 23
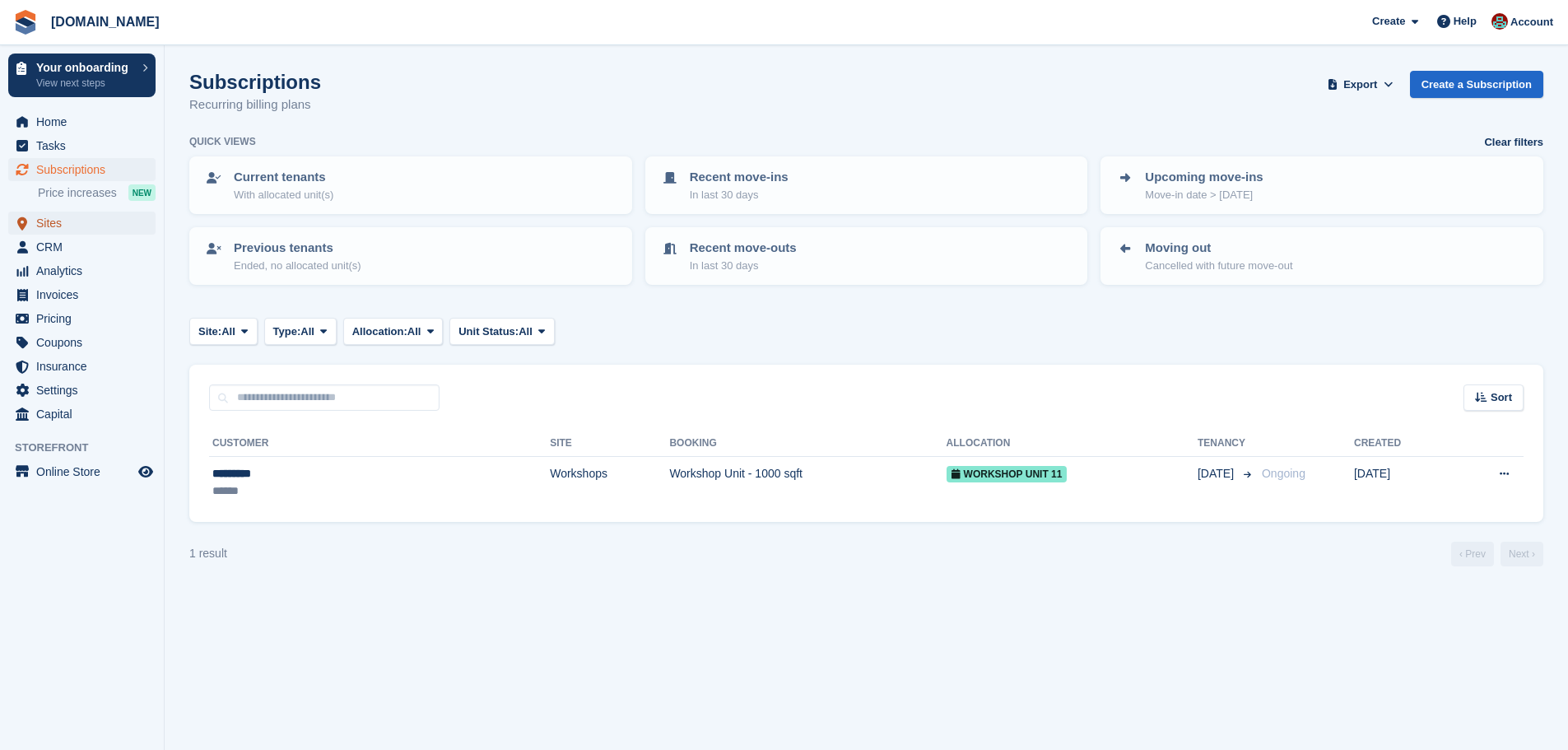
click at [48, 215] on span "Sites" at bounding box center [86, 223] width 99 height 23
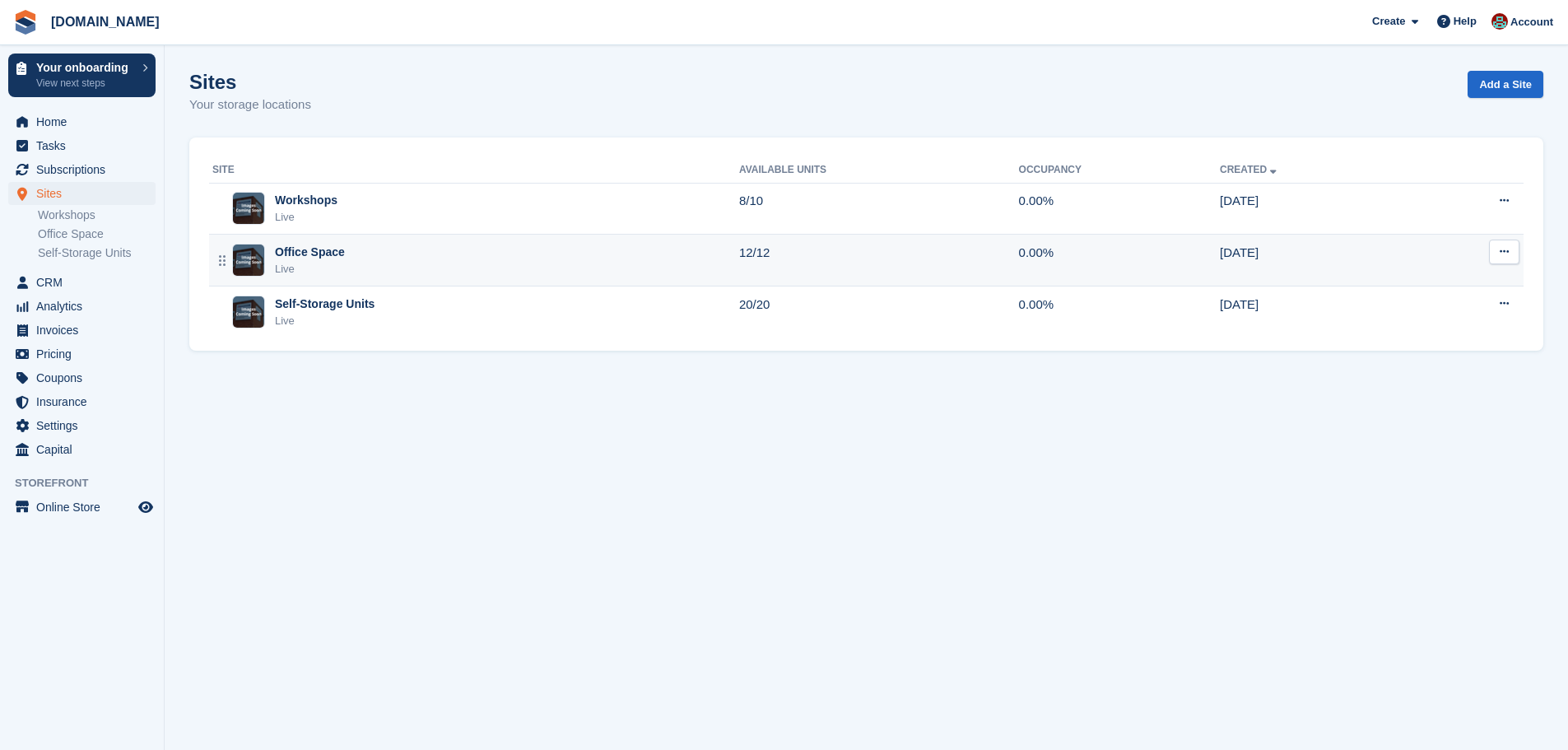
click at [329, 255] on div "Office Space" at bounding box center [310, 252] width 70 height 18
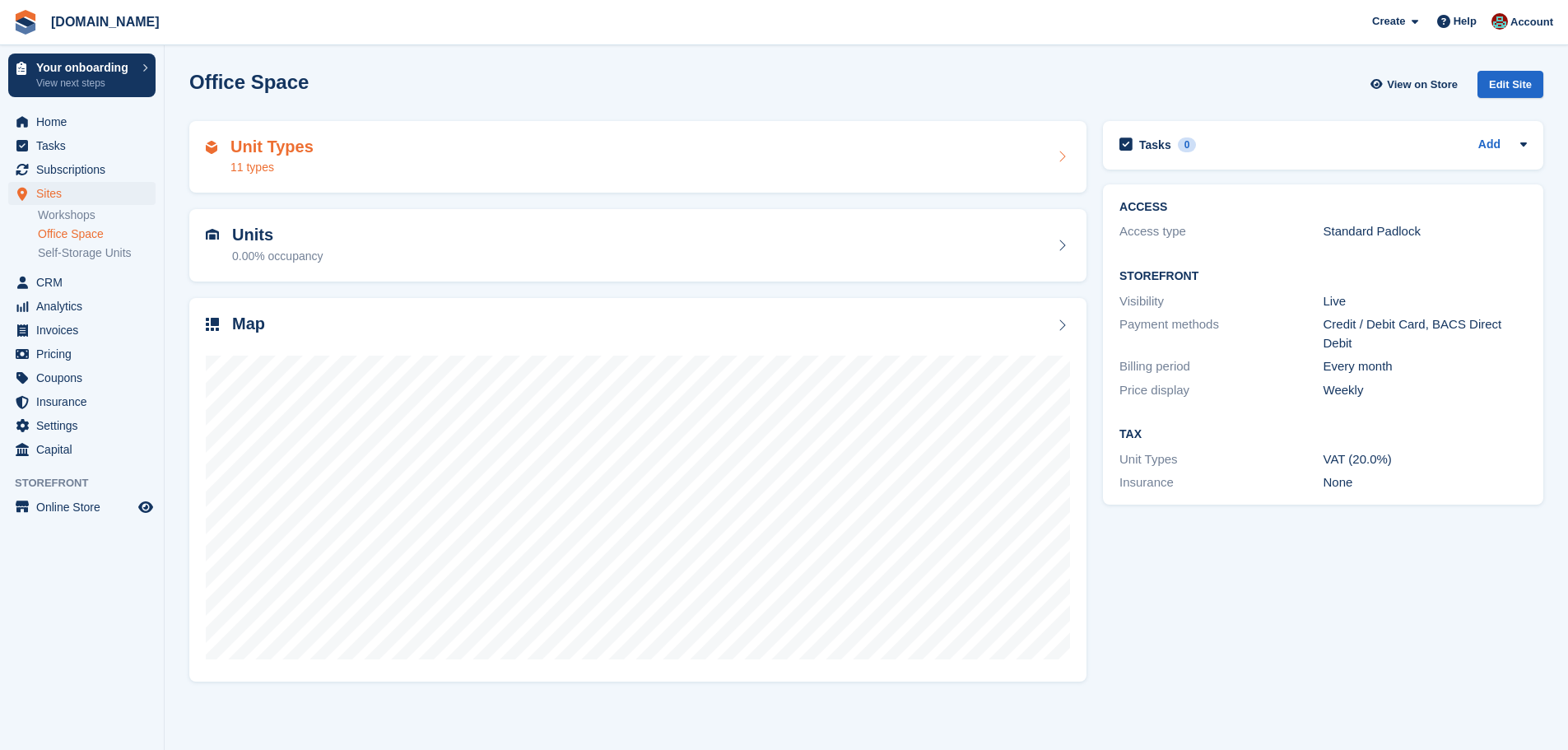
click at [396, 143] on div "Unit Types 11 types" at bounding box center [638, 157] width 865 height 39
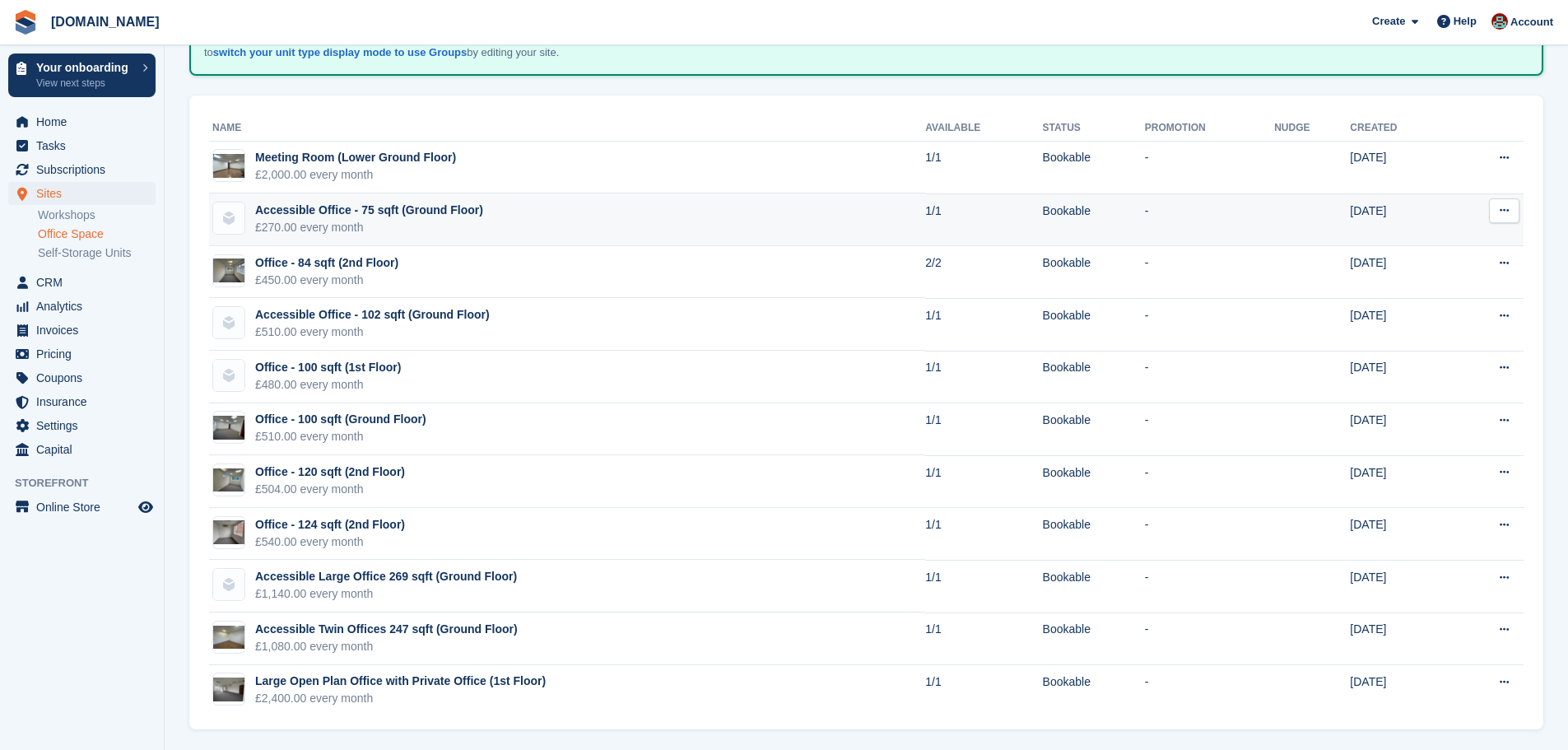
scroll to position [141, 0]
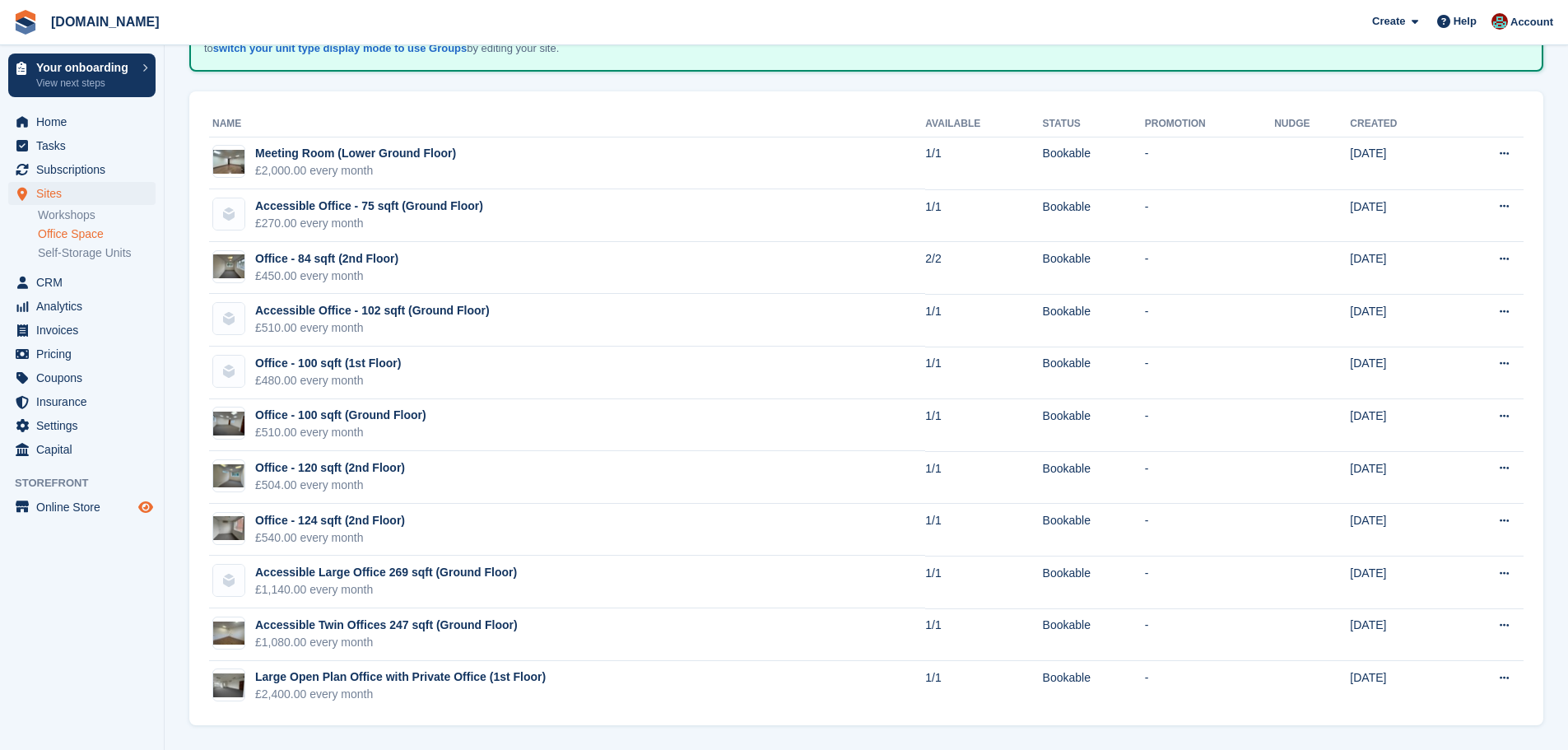
click at [146, 505] on icon "Preview store" at bounding box center [146, 507] width 15 height 13
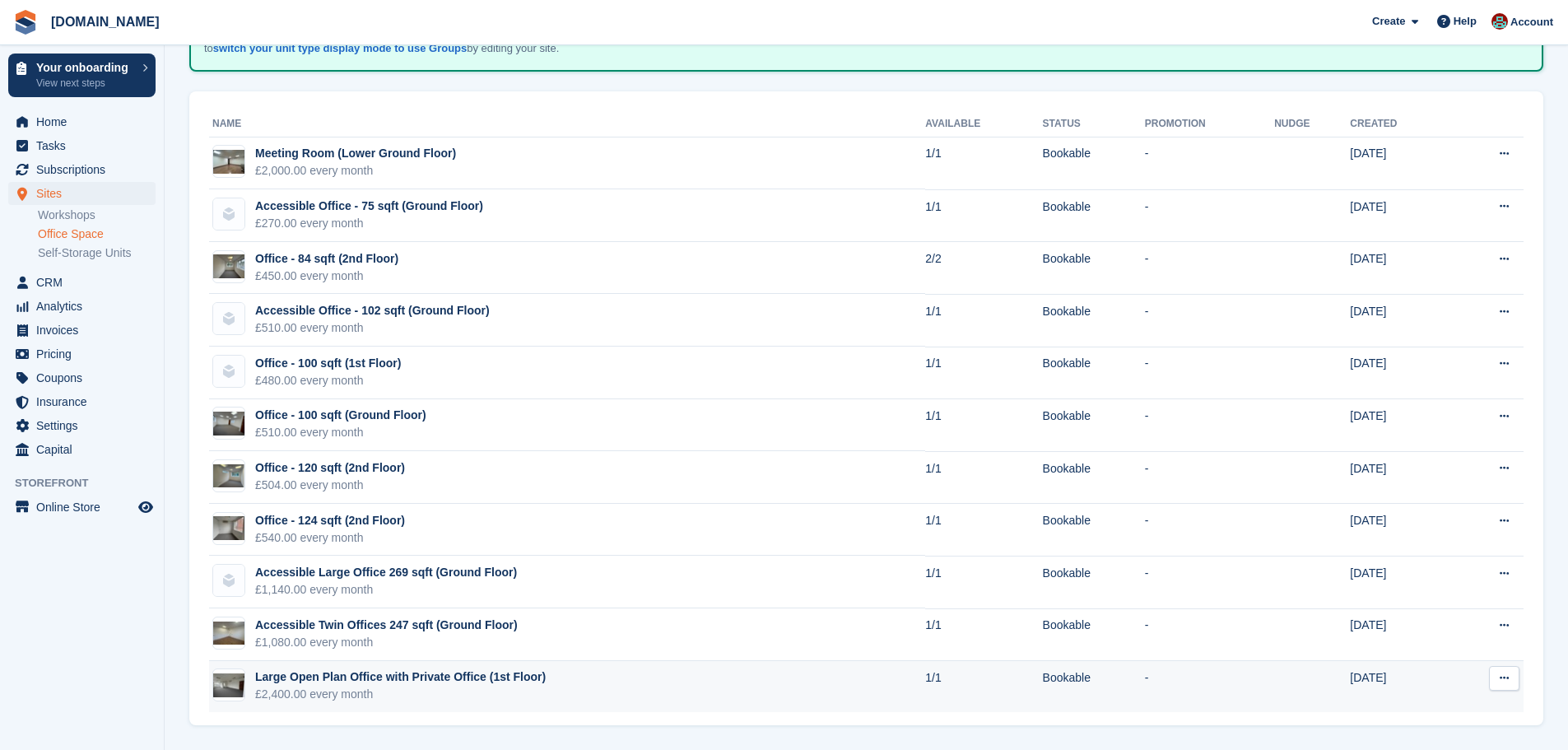
click at [240, 691] on img at bounding box center [229, 686] width 32 height 24
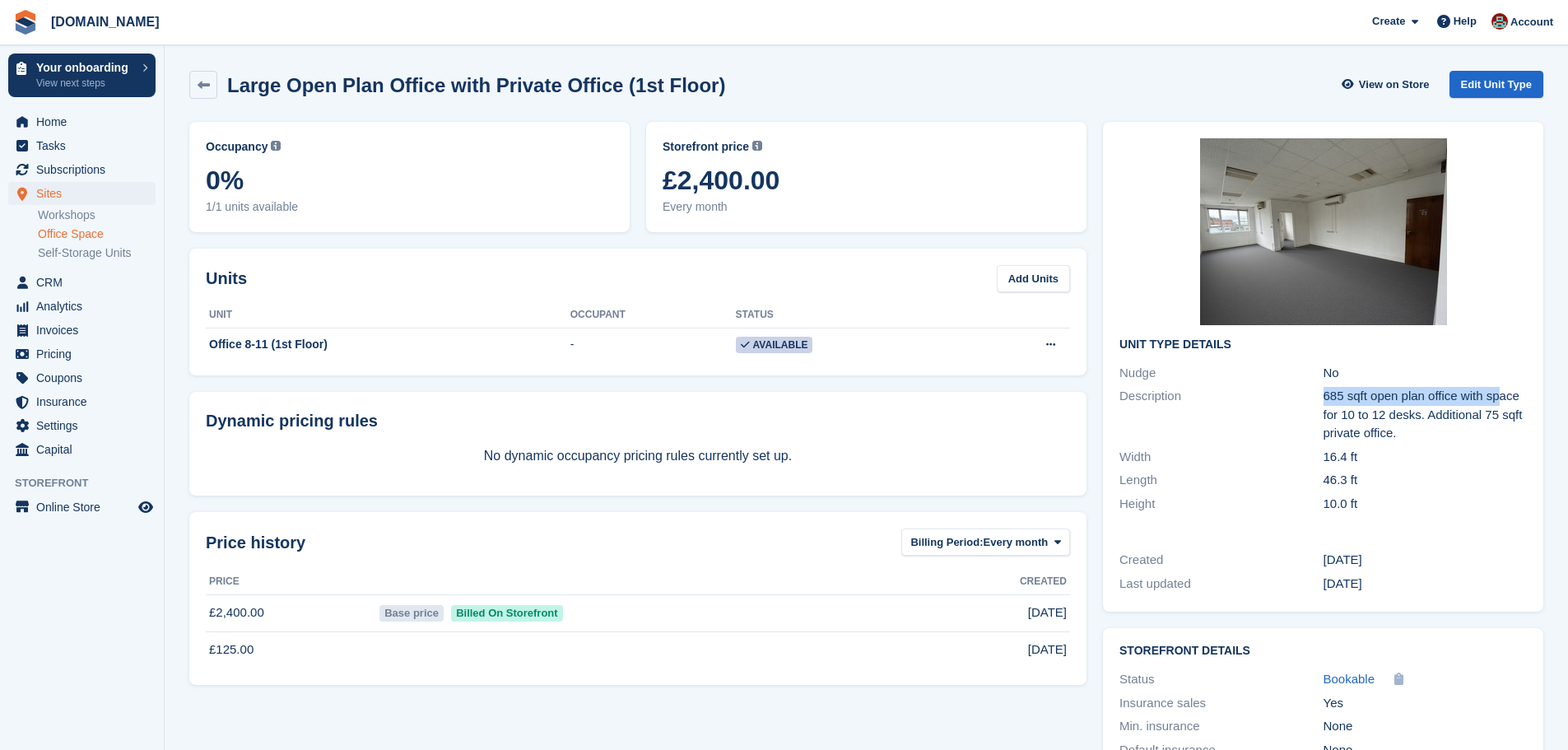
drag, startPoint x: 1318, startPoint y: 395, endPoint x: 1494, endPoint y: 389, distance: 176.1
click at [1503, 393] on div "Description 685 sqft open plan office with space for 10 to 12 desks. Additional…" at bounding box center [1323, 414] width 408 height 61
